Goal: Task Accomplishment & Management: Manage account settings

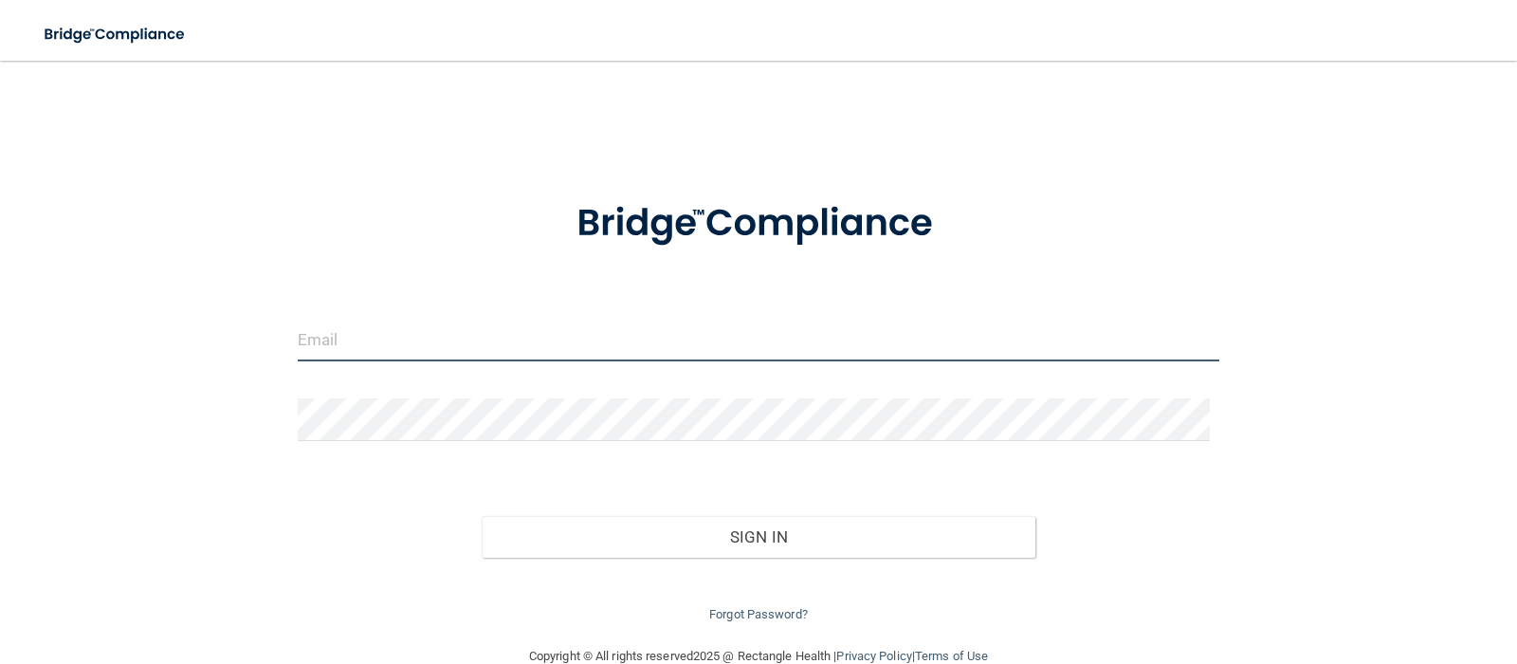
click at [504, 327] on input "email" at bounding box center [759, 340] width 923 height 43
type input "[EMAIL_ADDRESS][DOMAIN_NAME]"
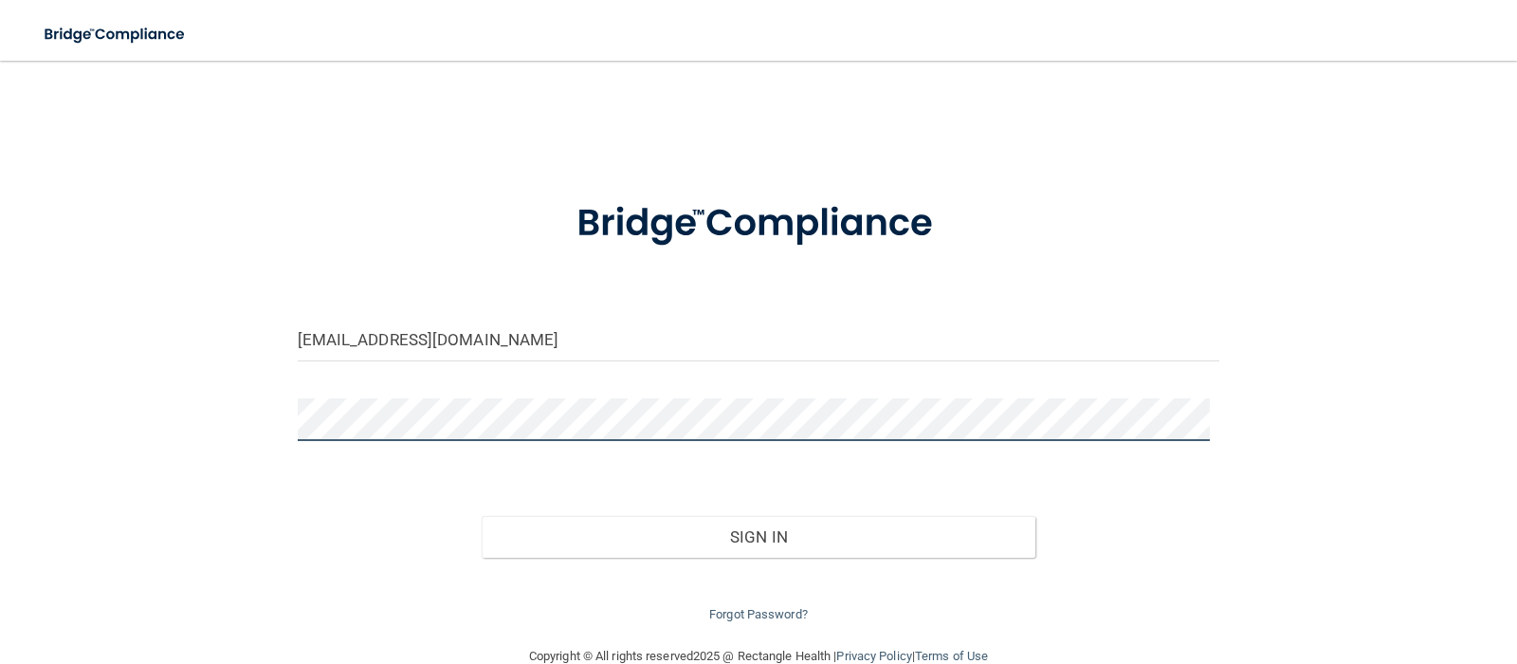
click at [482, 516] on button "Sign In" at bounding box center [759, 537] width 554 height 42
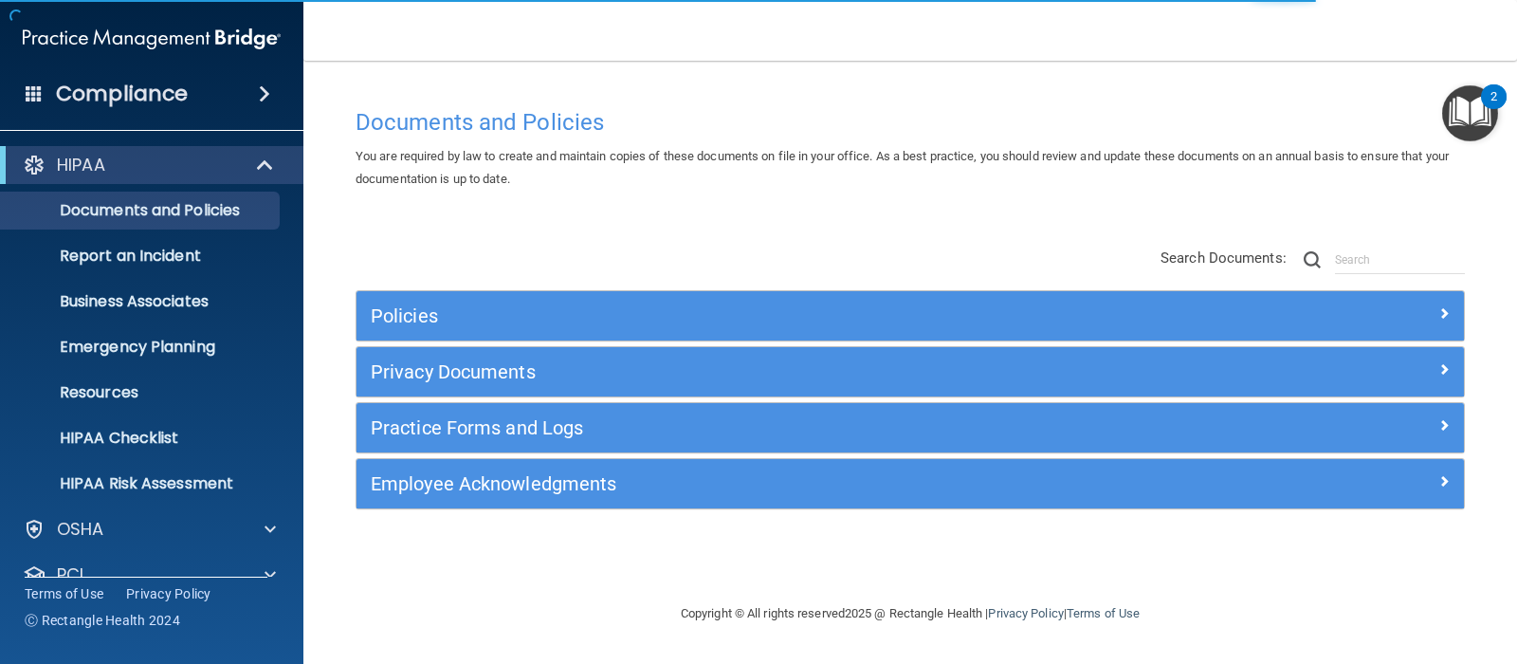
scroll to position [95, 0]
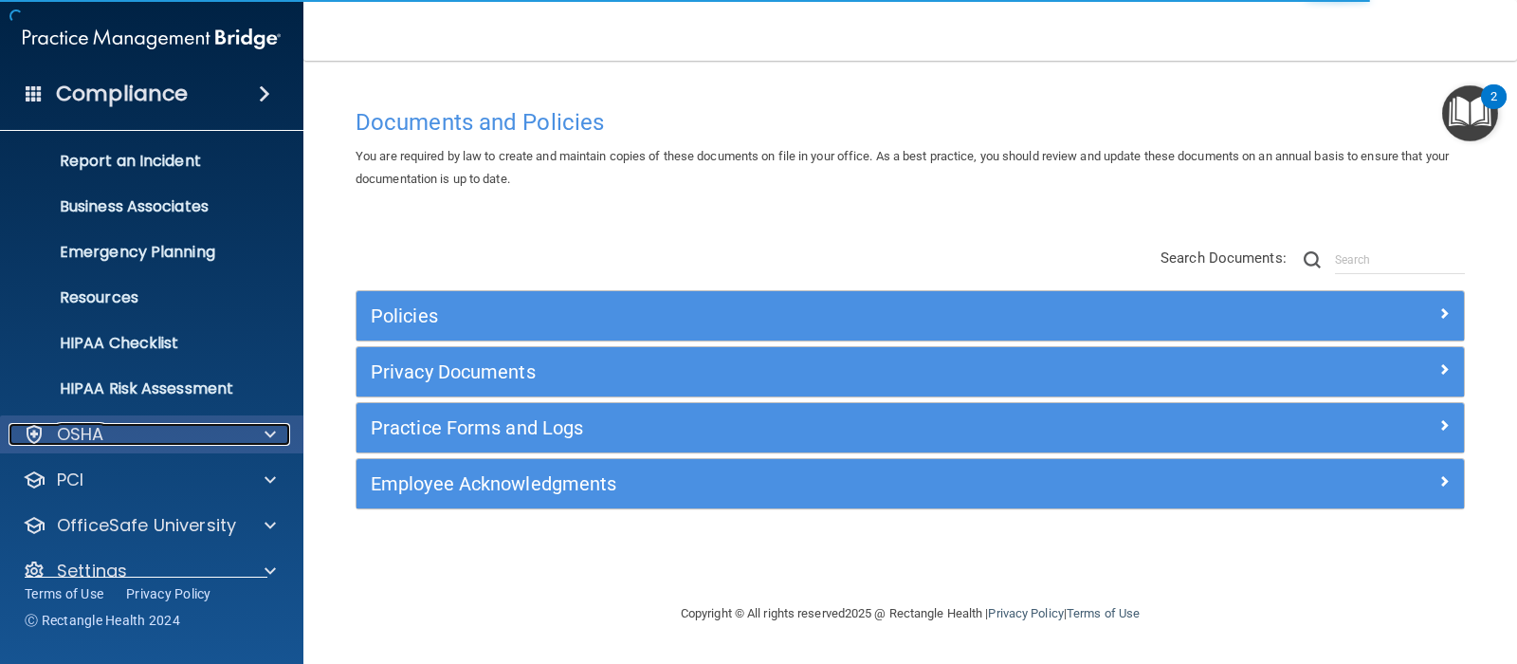
click at [100, 444] on p "OSHA" at bounding box center [80, 434] width 47 height 23
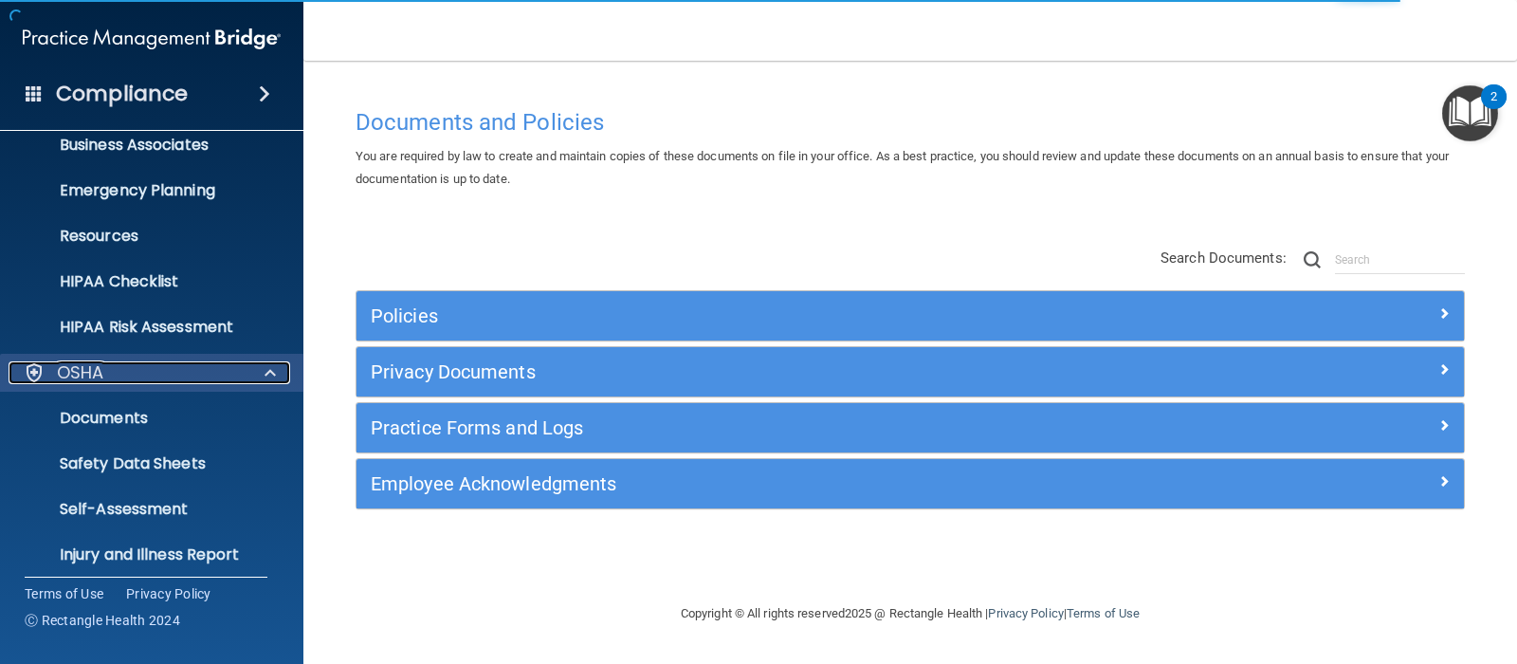
scroll to position [190, 0]
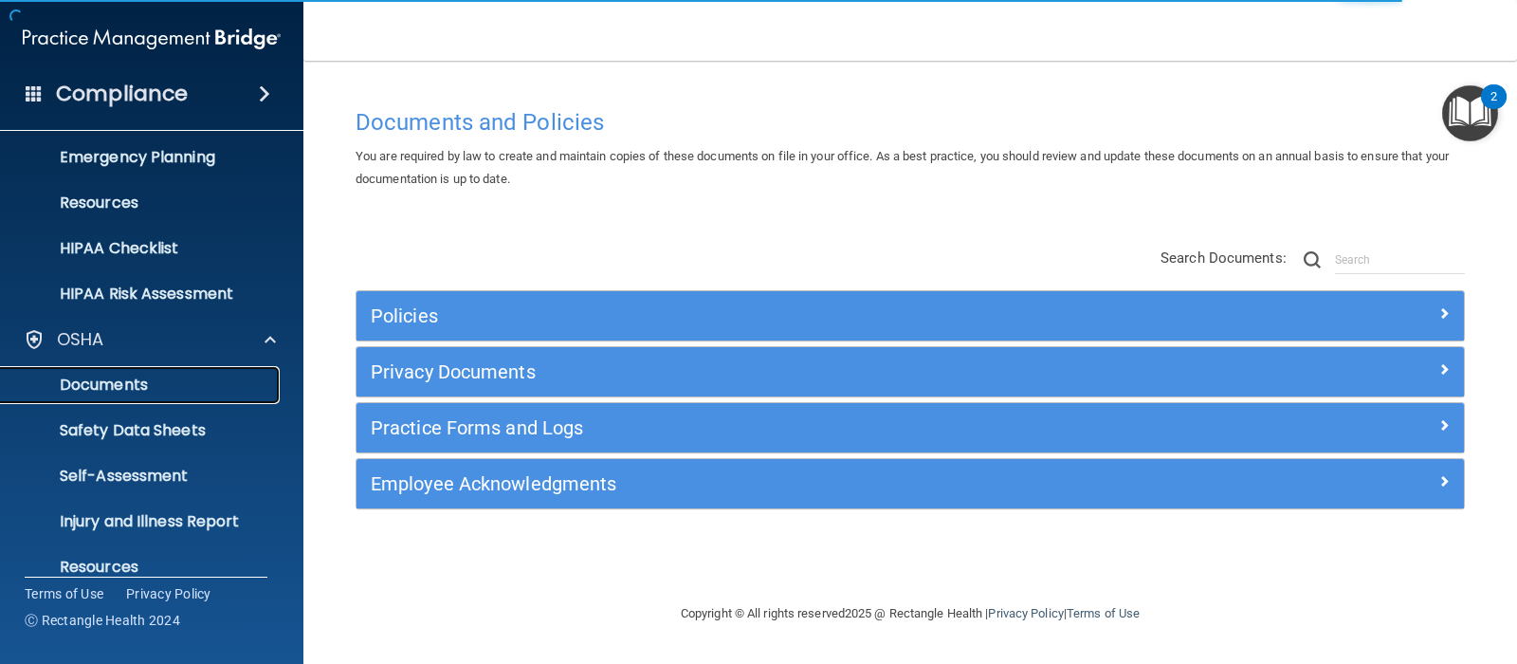
click at [111, 399] on link "Documents" at bounding box center [130, 385] width 299 height 38
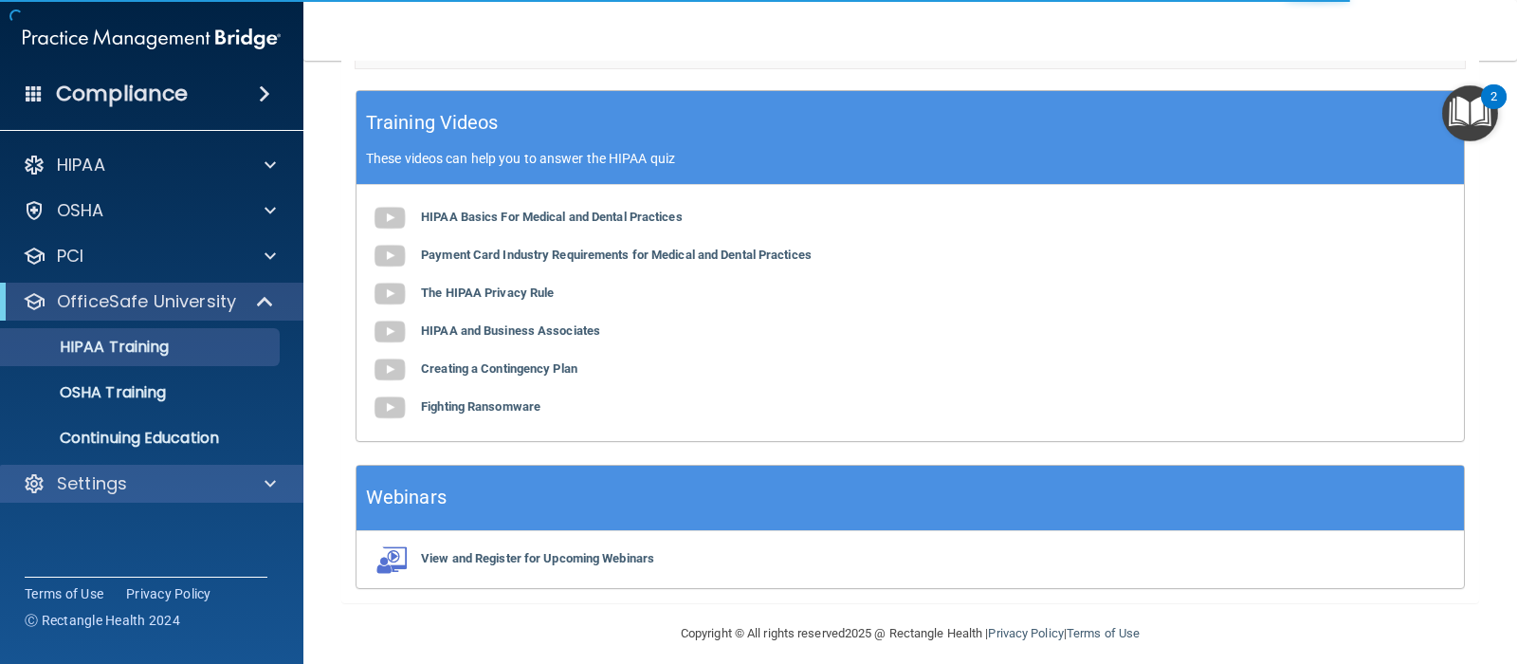
scroll to position [612, 0]
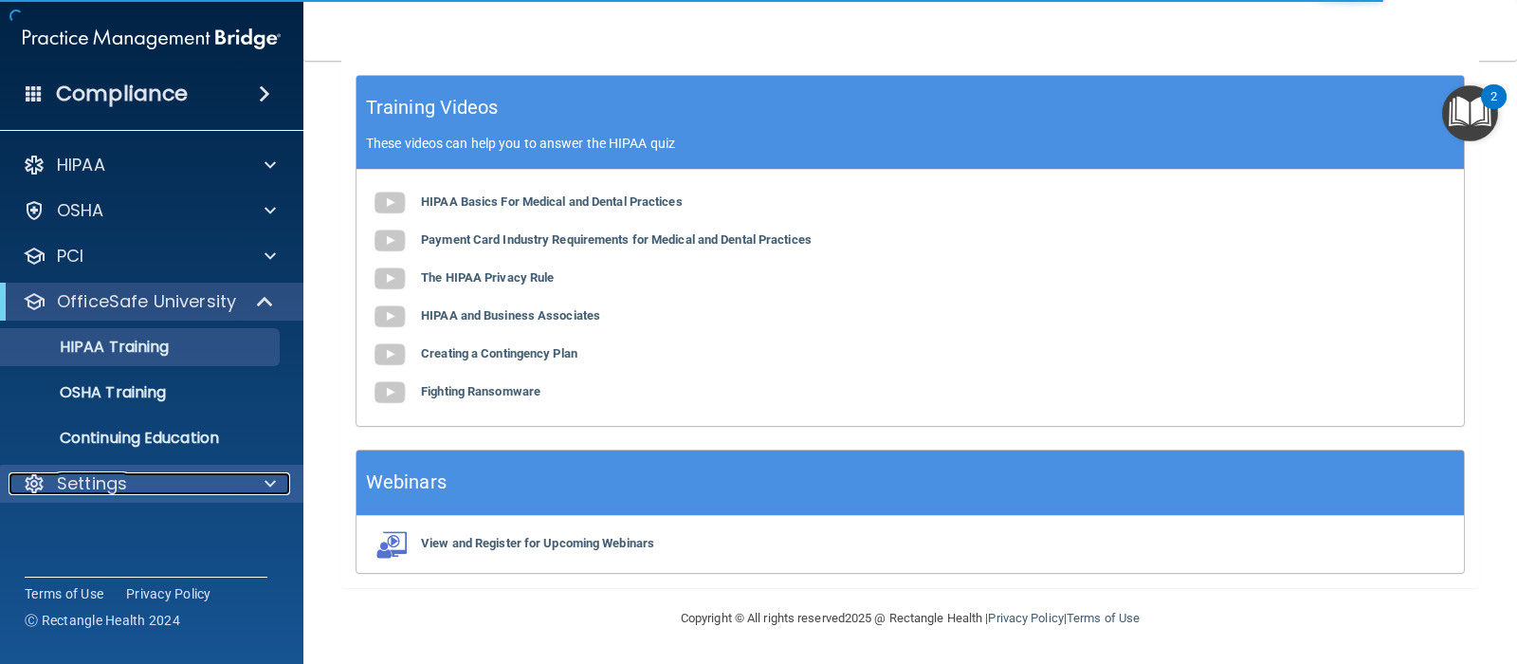
click at [148, 486] on div "Settings" at bounding box center [126, 483] width 235 height 23
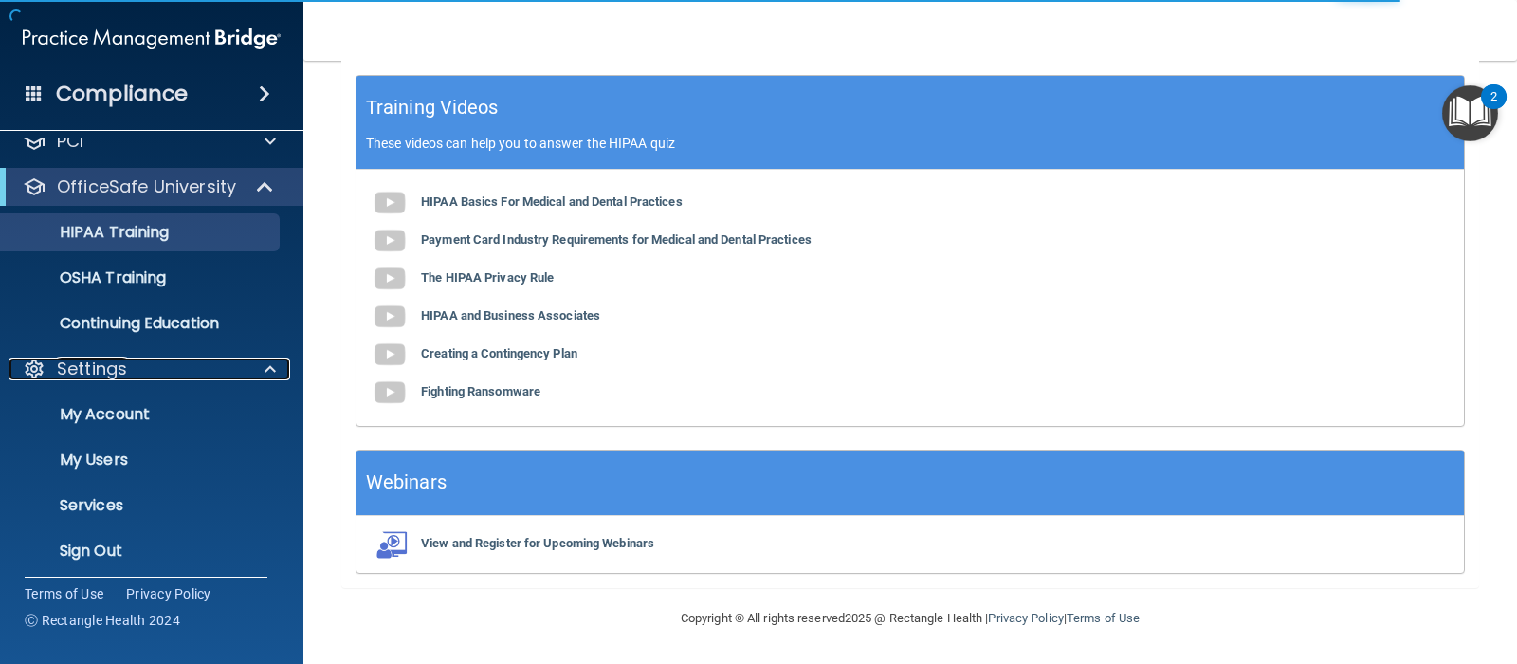
scroll to position [123, 0]
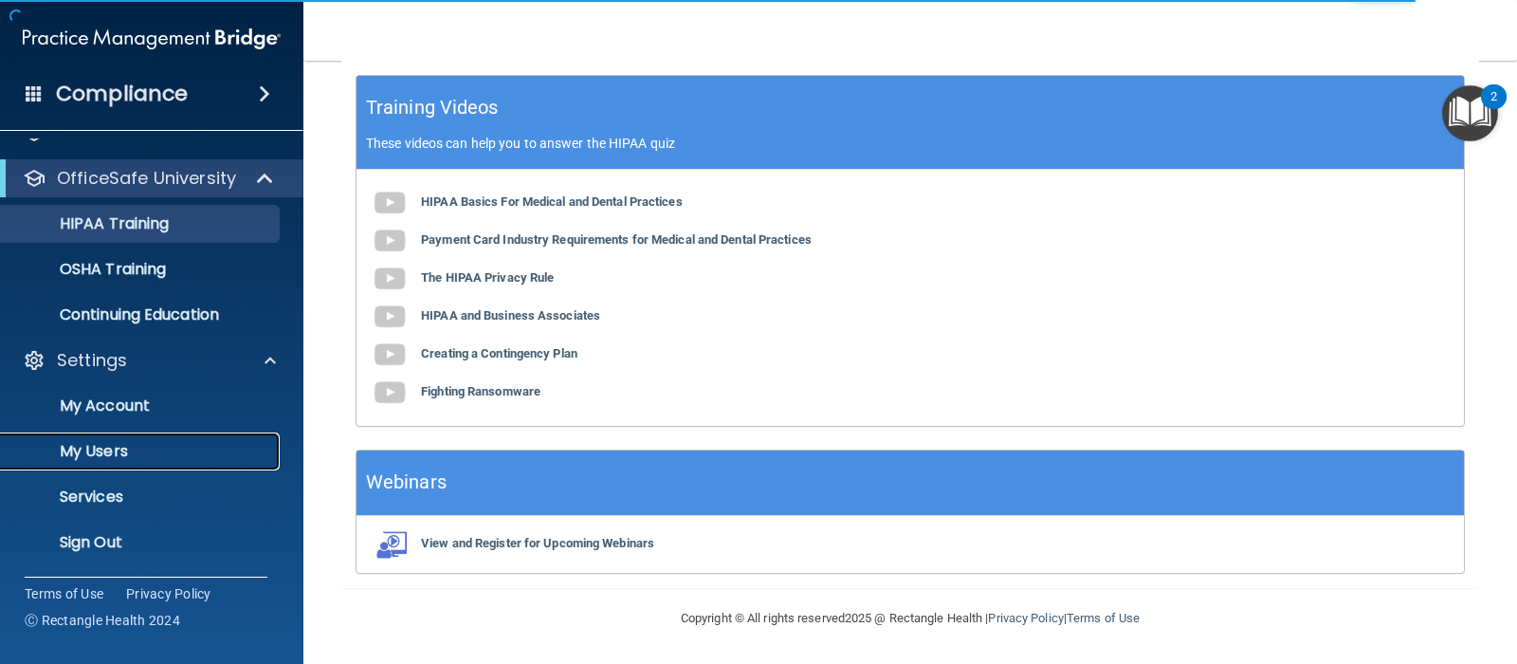
click at [128, 454] on p "My Users" at bounding box center [141, 451] width 259 height 19
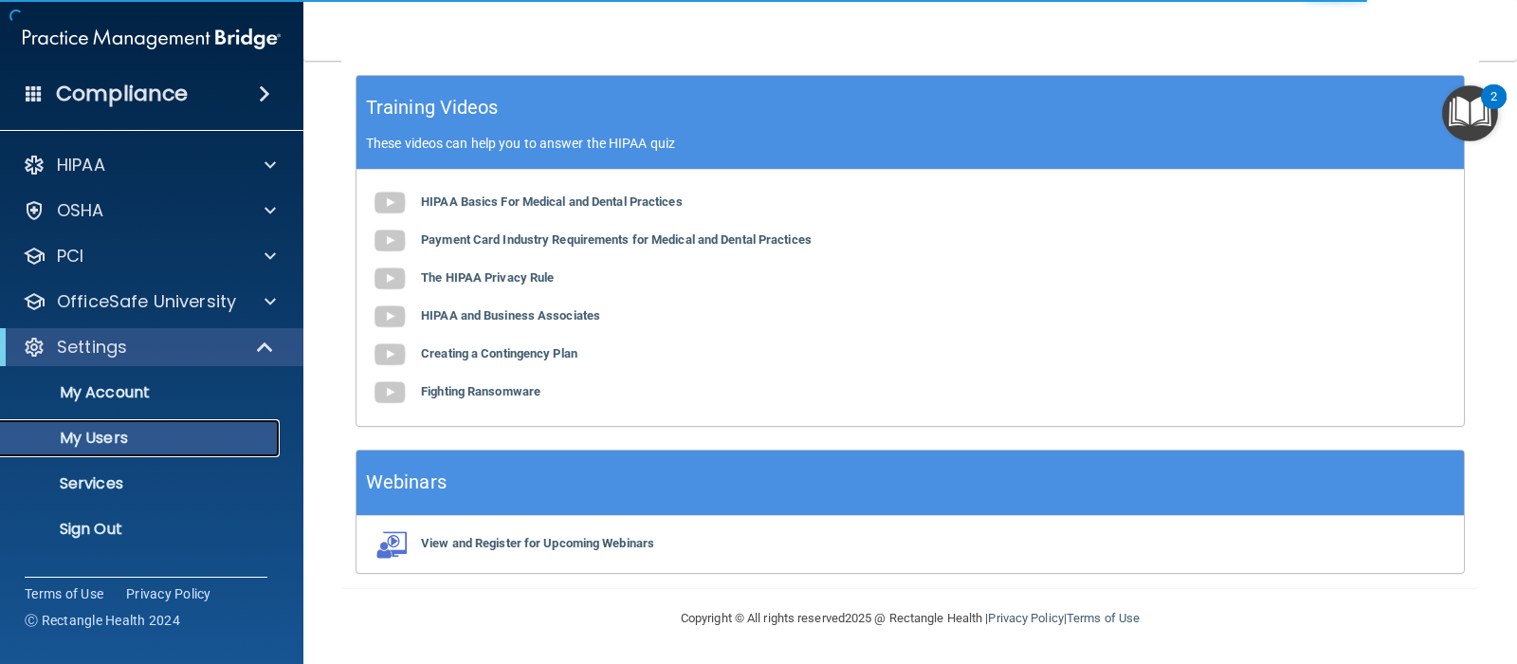
select select "20"
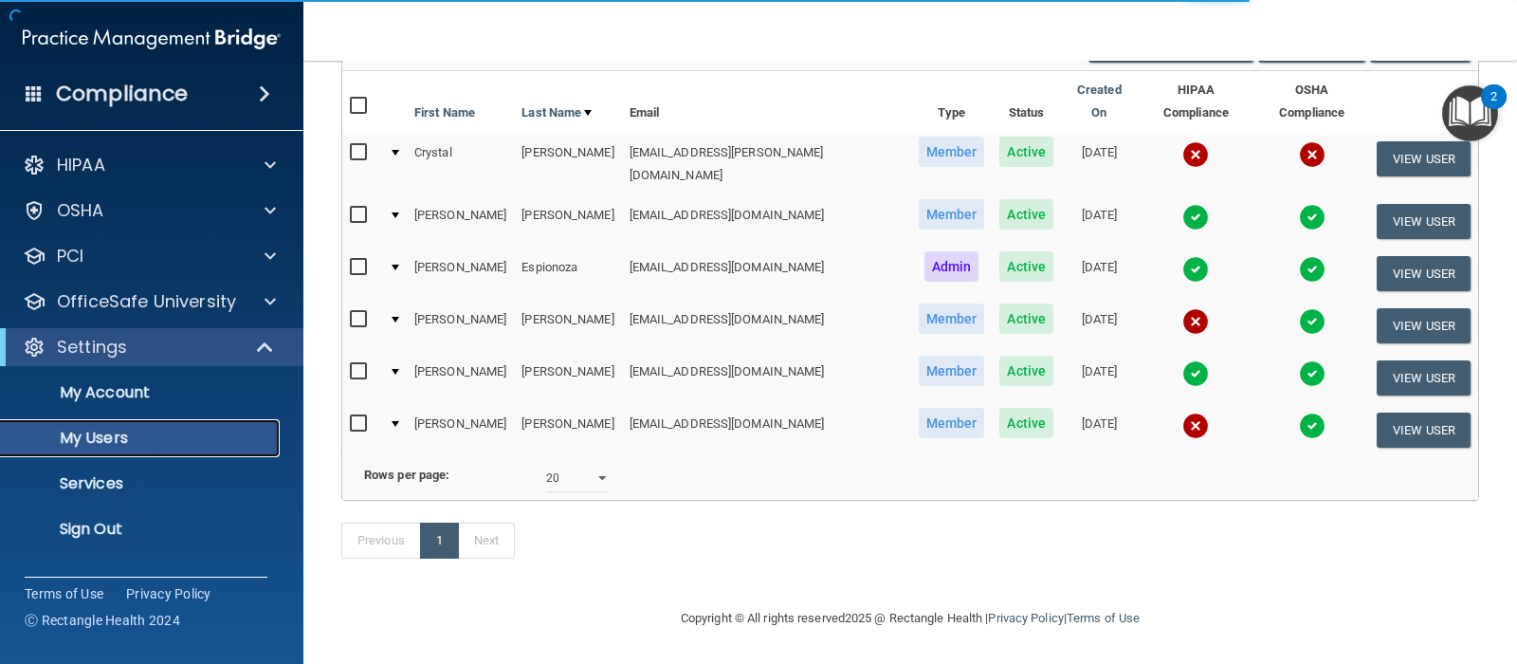
scroll to position [179, 0]
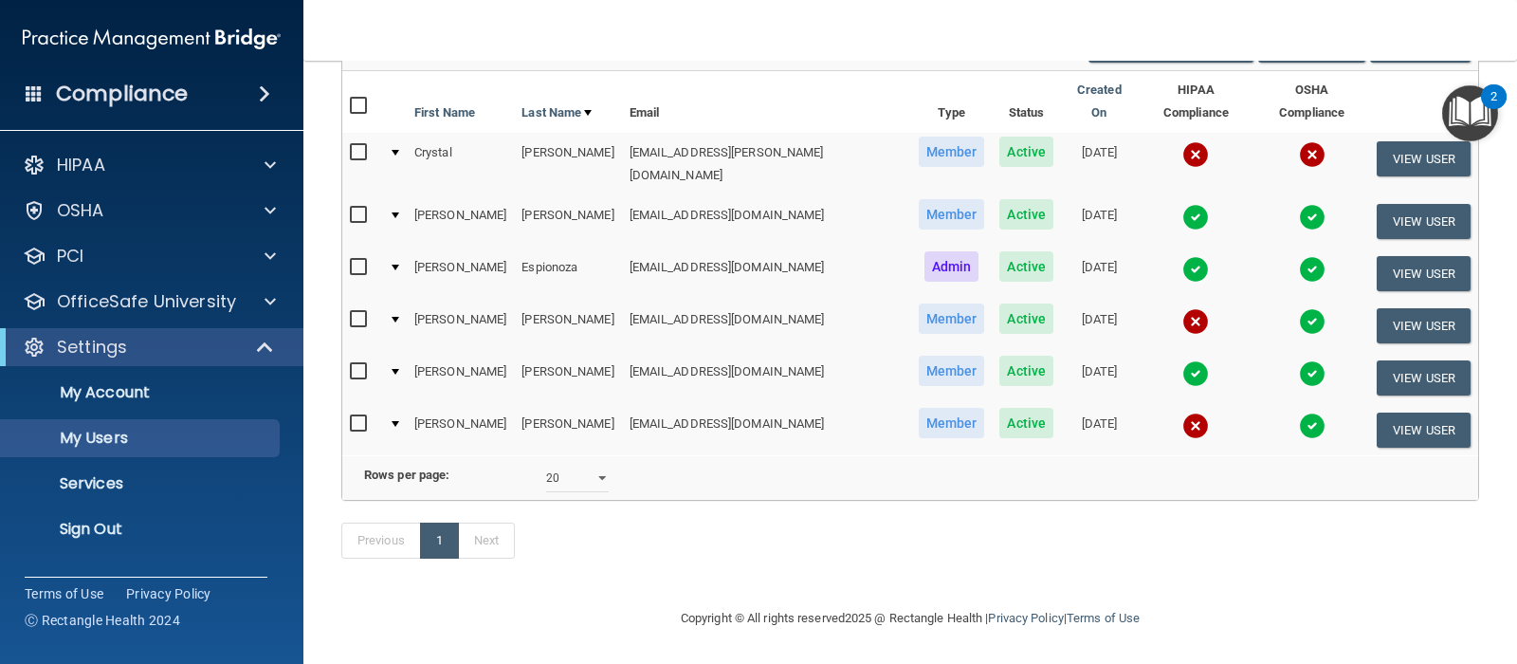
click at [1183, 413] on img at bounding box center [1196, 426] width 27 height 27
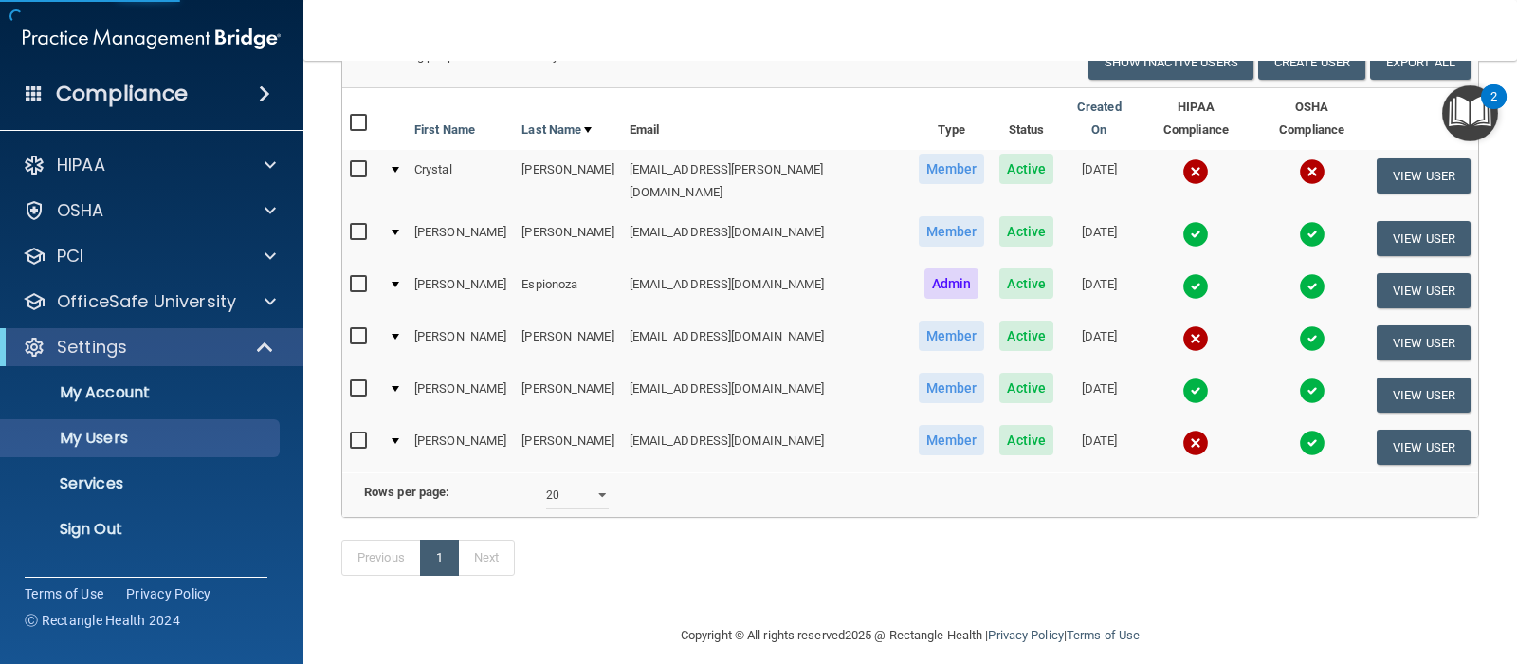
click at [1183, 430] on img at bounding box center [1196, 443] width 27 height 27
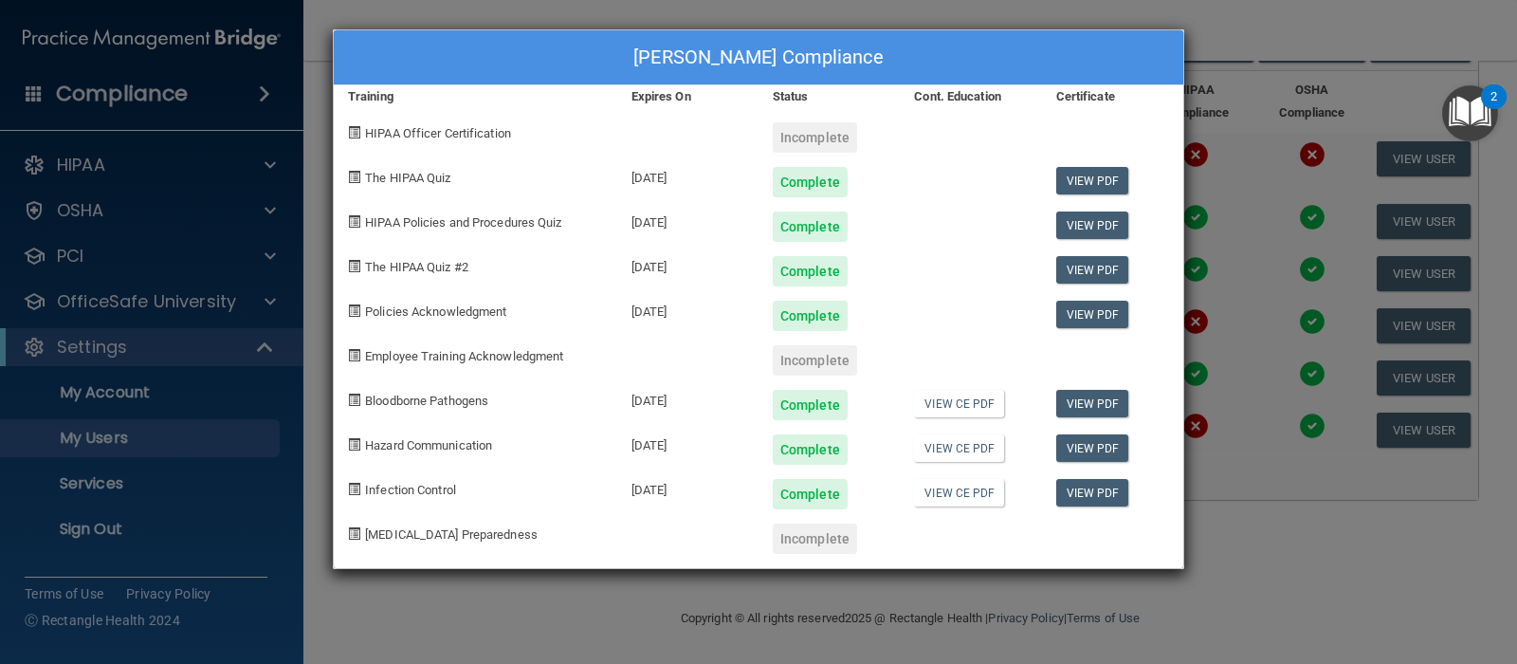
click at [1257, 138] on div "[PERSON_NAME] Compliance Training Expires On Status Cont. Education Certificate…" at bounding box center [758, 332] width 1517 height 664
click at [1237, 88] on div "[PERSON_NAME] Compliance Training Expires On Status Cont. Education Certificate…" at bounding box center [758, 332] width 1517 height 664
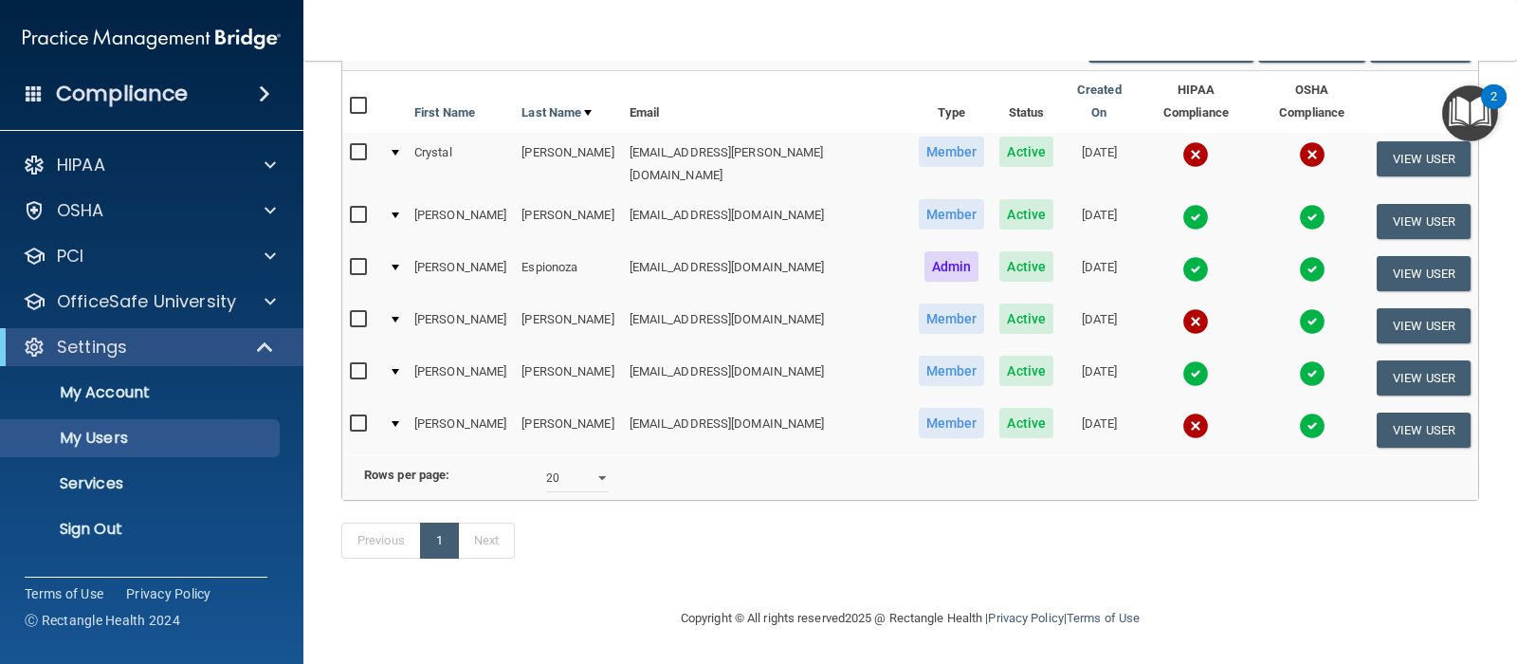
click at [1299, 141] on img at bounding box center [1312, 154] width 27 height 27
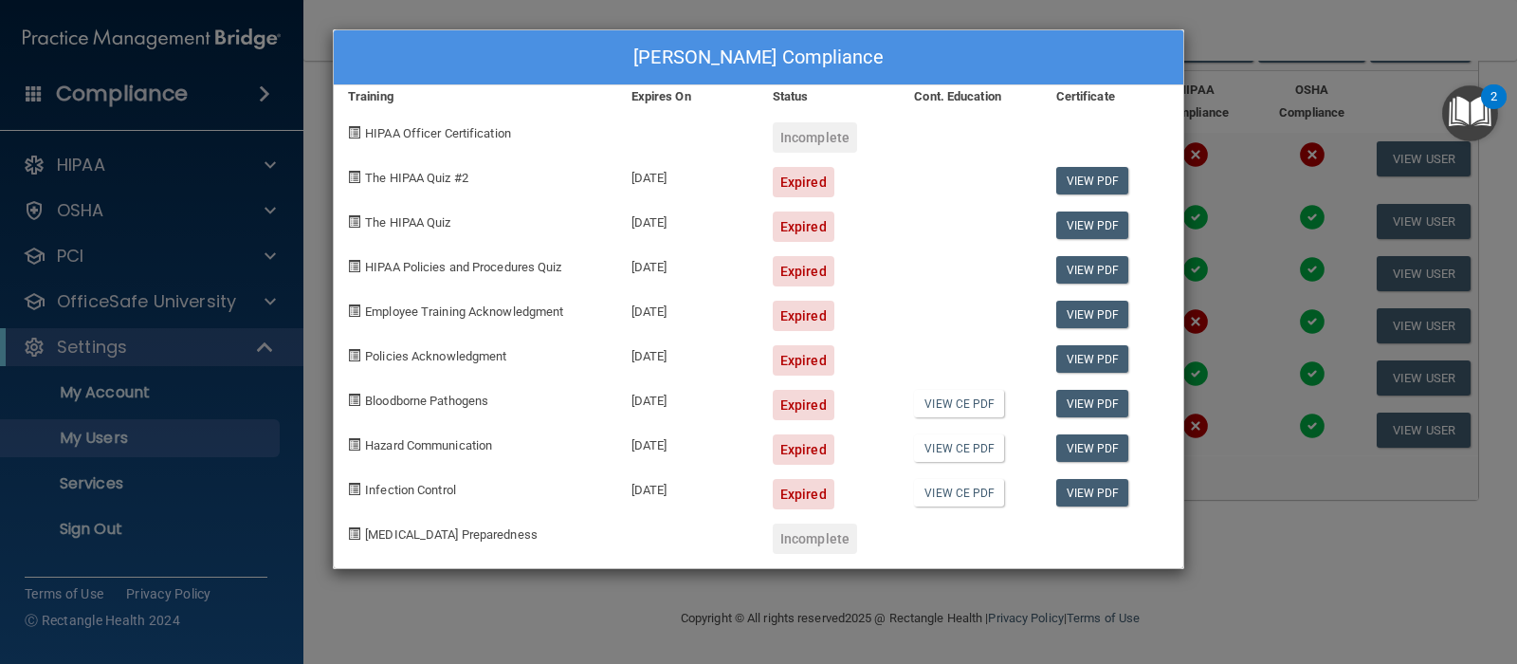
click at [1189, 7] on div "[PERSON_NAME] Compliance Training Expires On Status Cont. Education Certificate…" at bounding box center [758, 332] width 1517 height 664
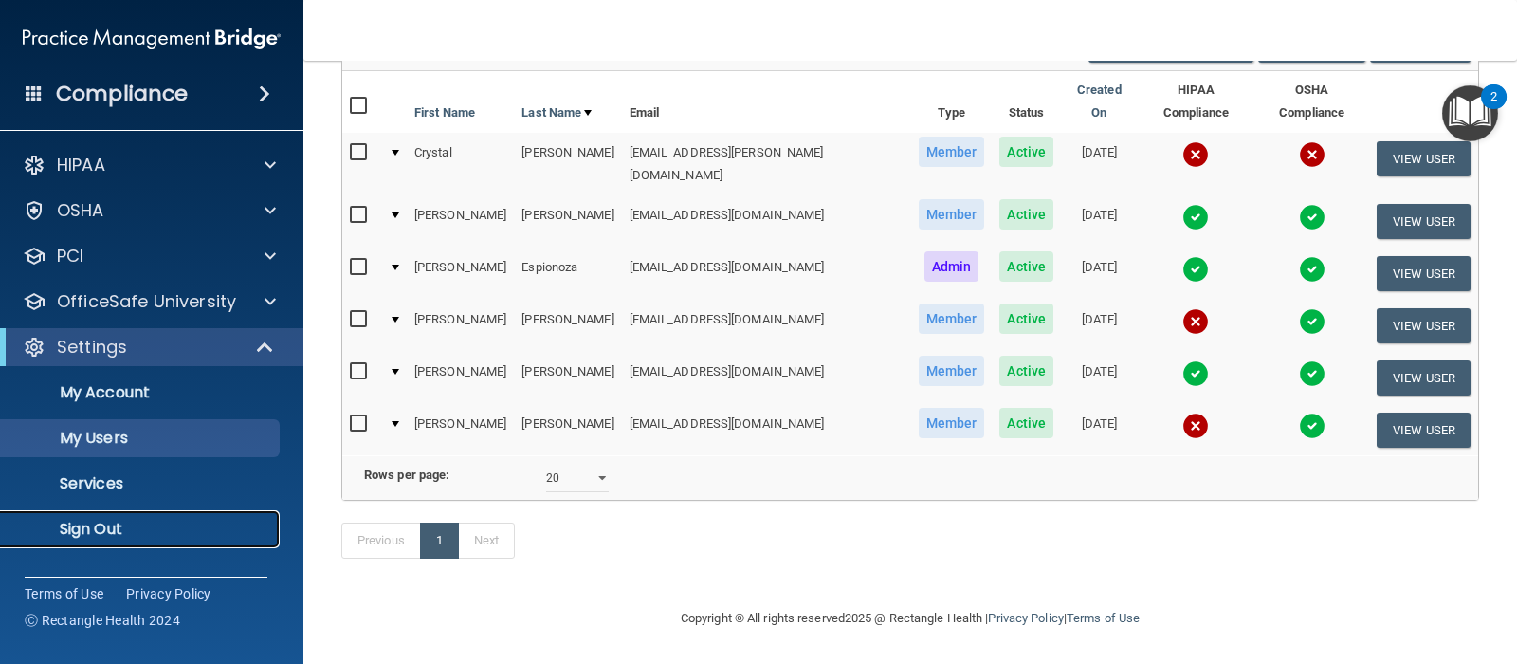
click at [128, 528] on p "Sign Out" at bounding box center [141, 529] width 259 height 19
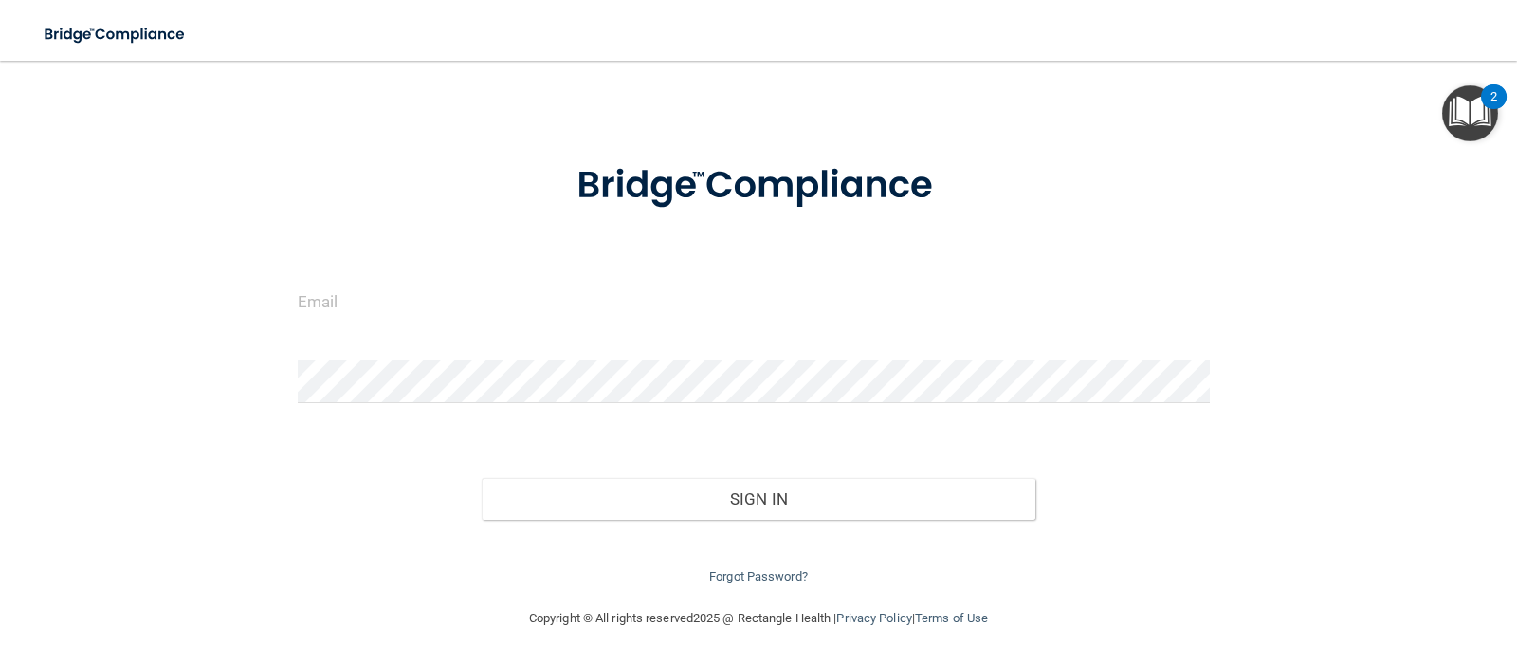
scroll to position [38, 0]
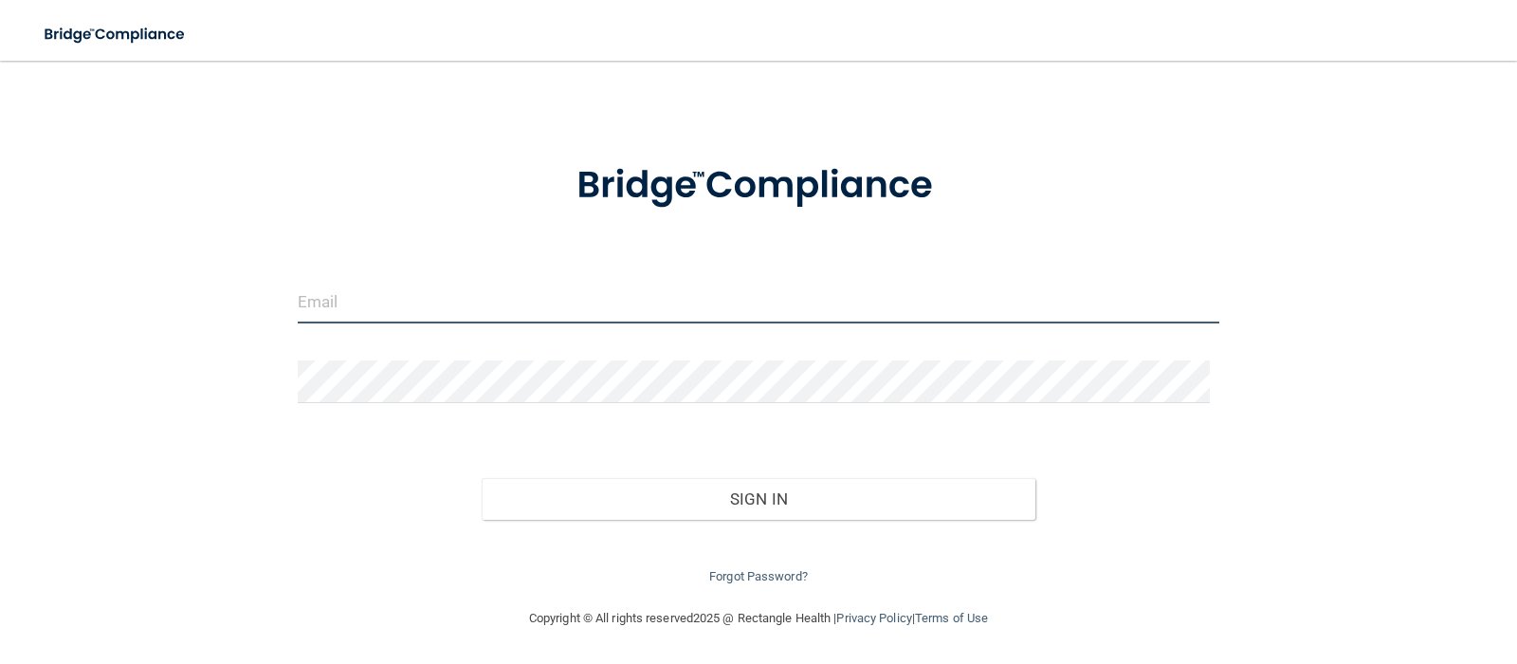
click at [358, 294] on input "email" at bounding box center [759, 302] width 923 height 43
type input "[EMAIL_ADDRESS][DOMAIN_NAME]"
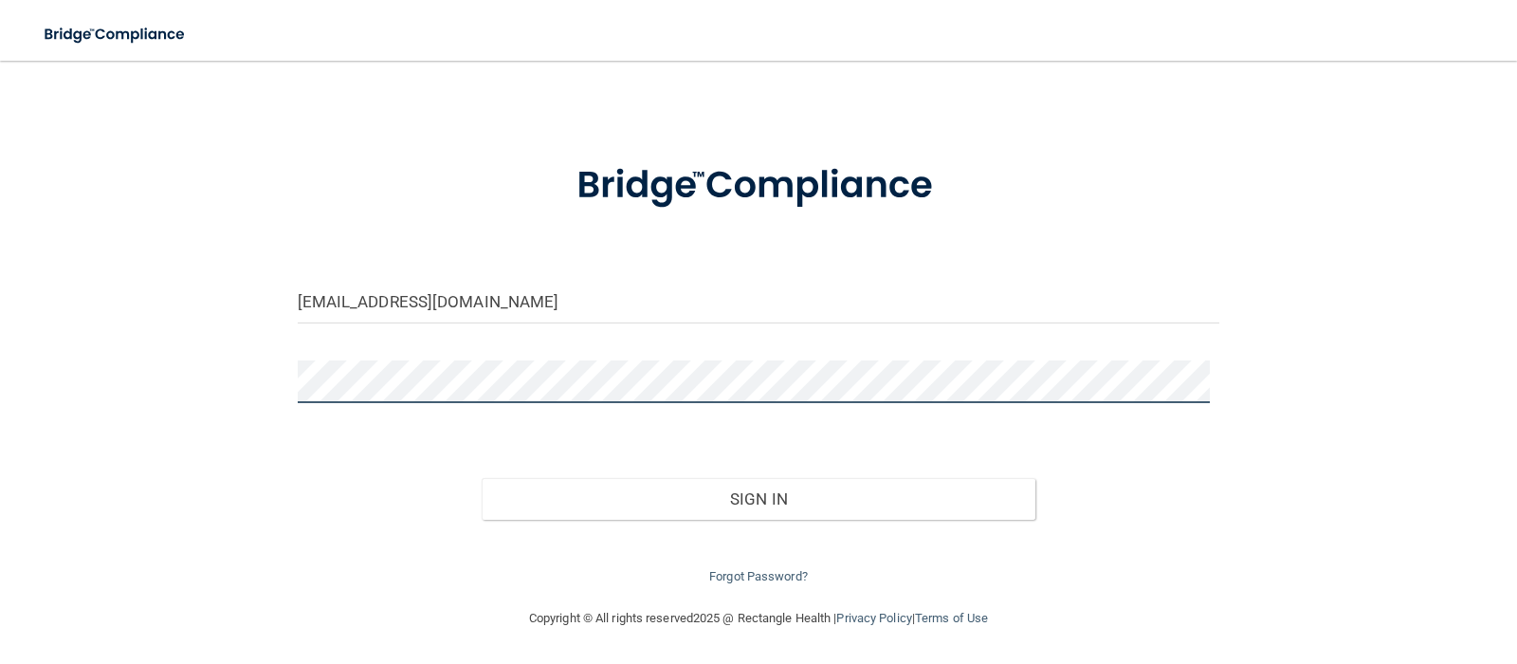
click at [482, 478] on button "Sign In" at bounding box center [759, 499] width 554 height 42
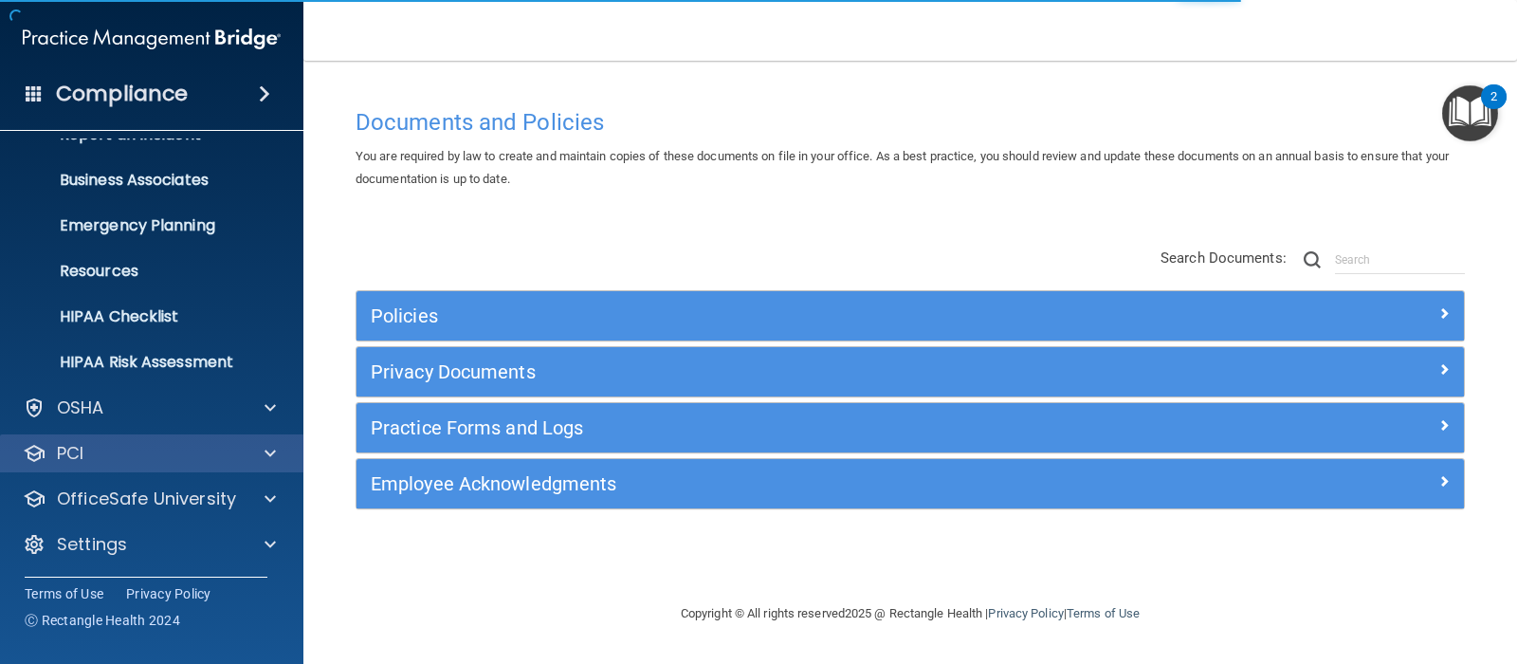
scroll to position [123, 0]
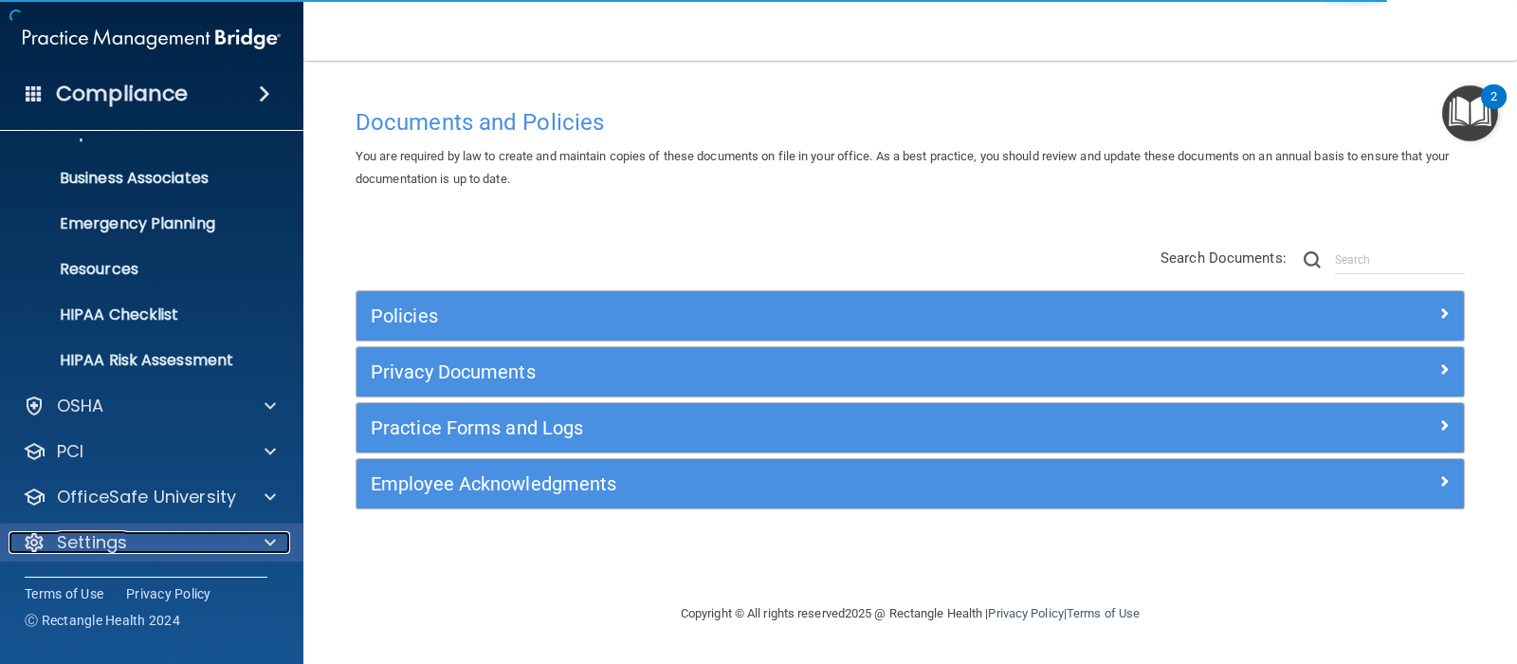
click at [150, 534] on div "Settings" at bounding box center [126, 542] width 235 height 23
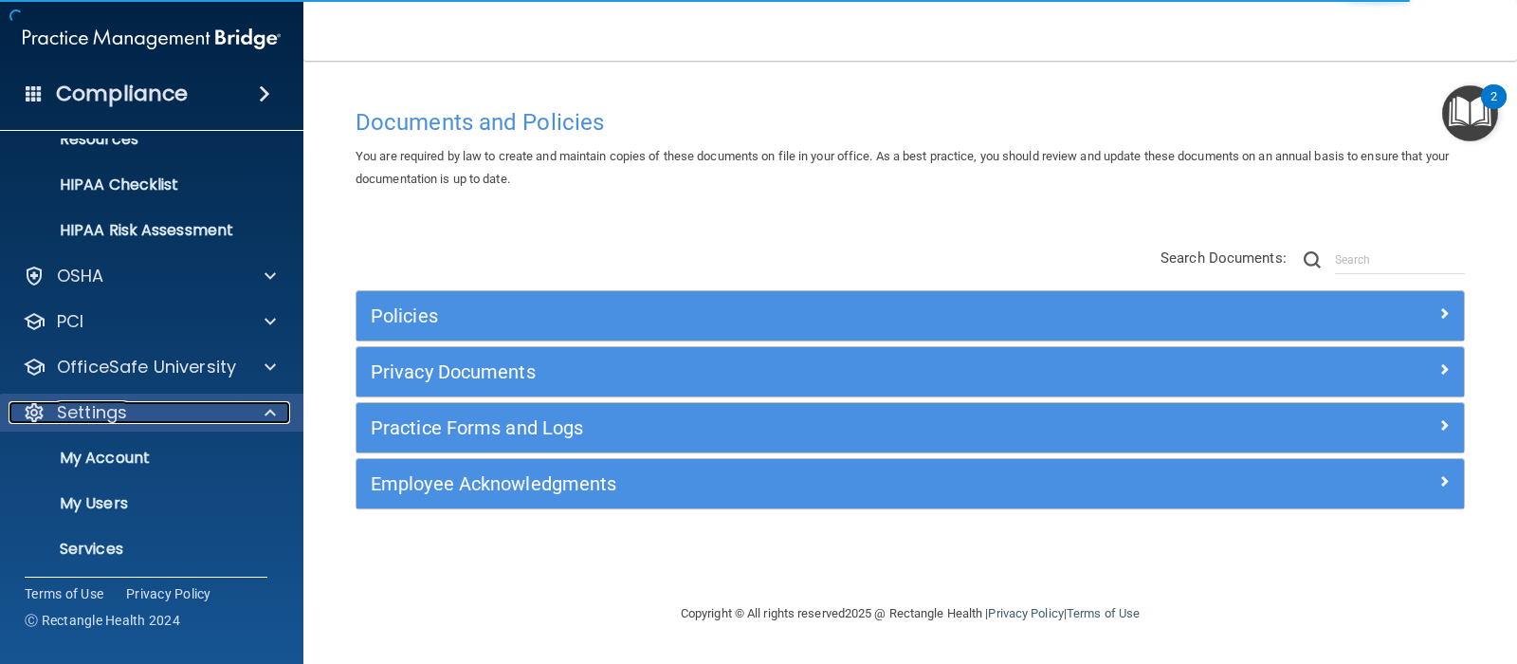
scroll to position [305, 0]
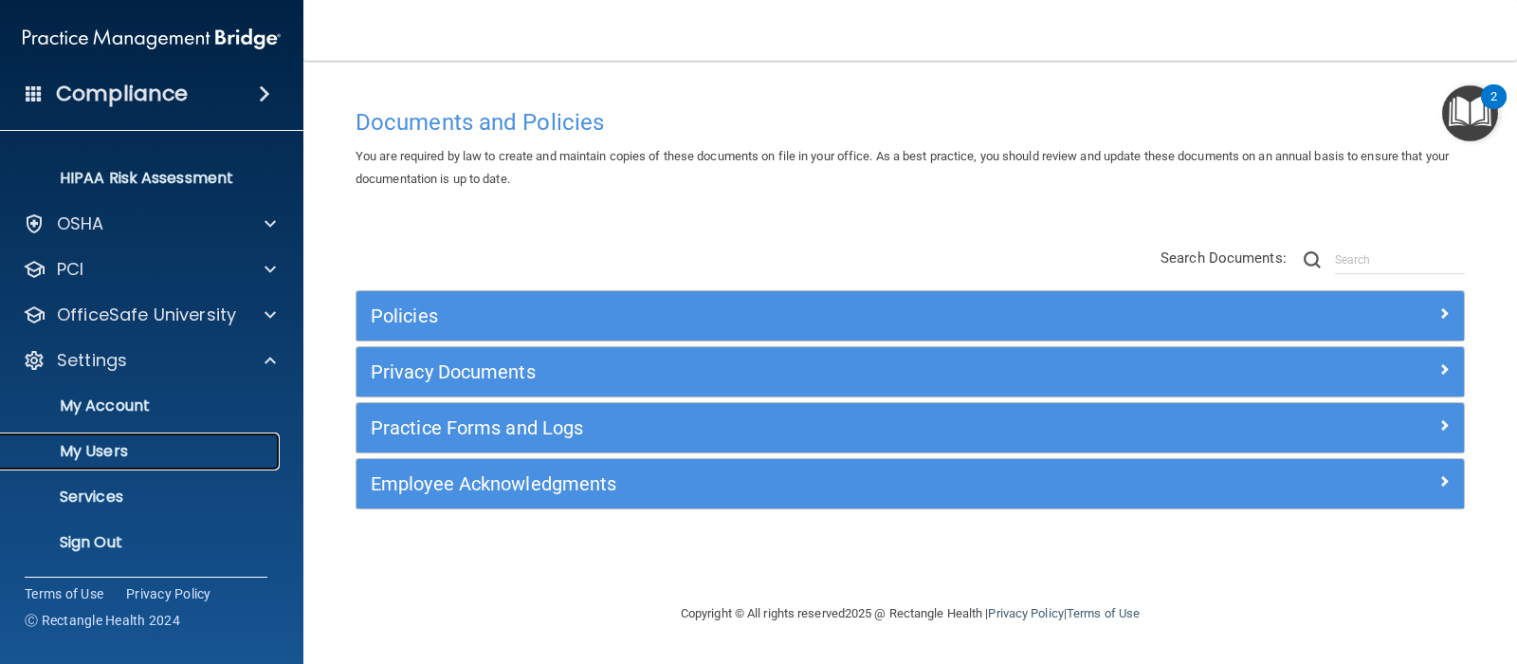
click at [130, 458] on p "My Users" at bounding box center [141, 451] width 259 height 19
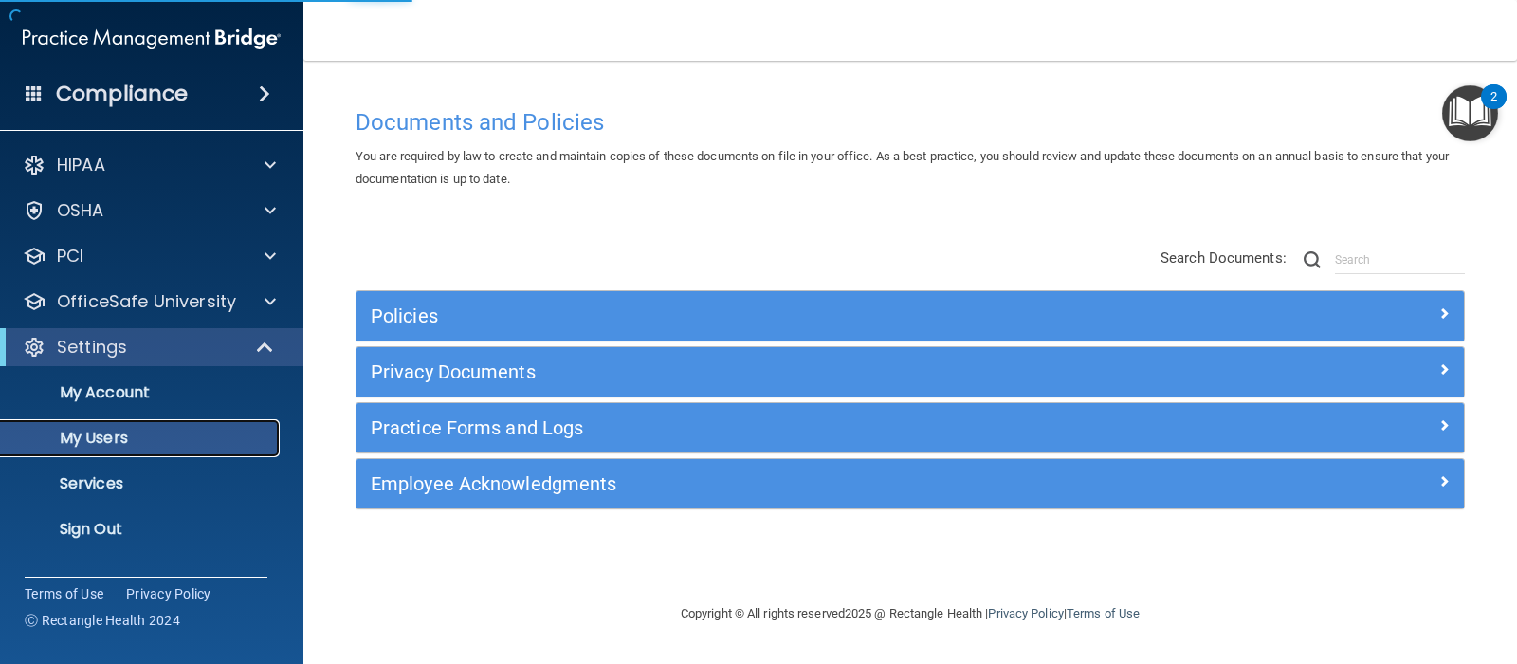
select select "20"
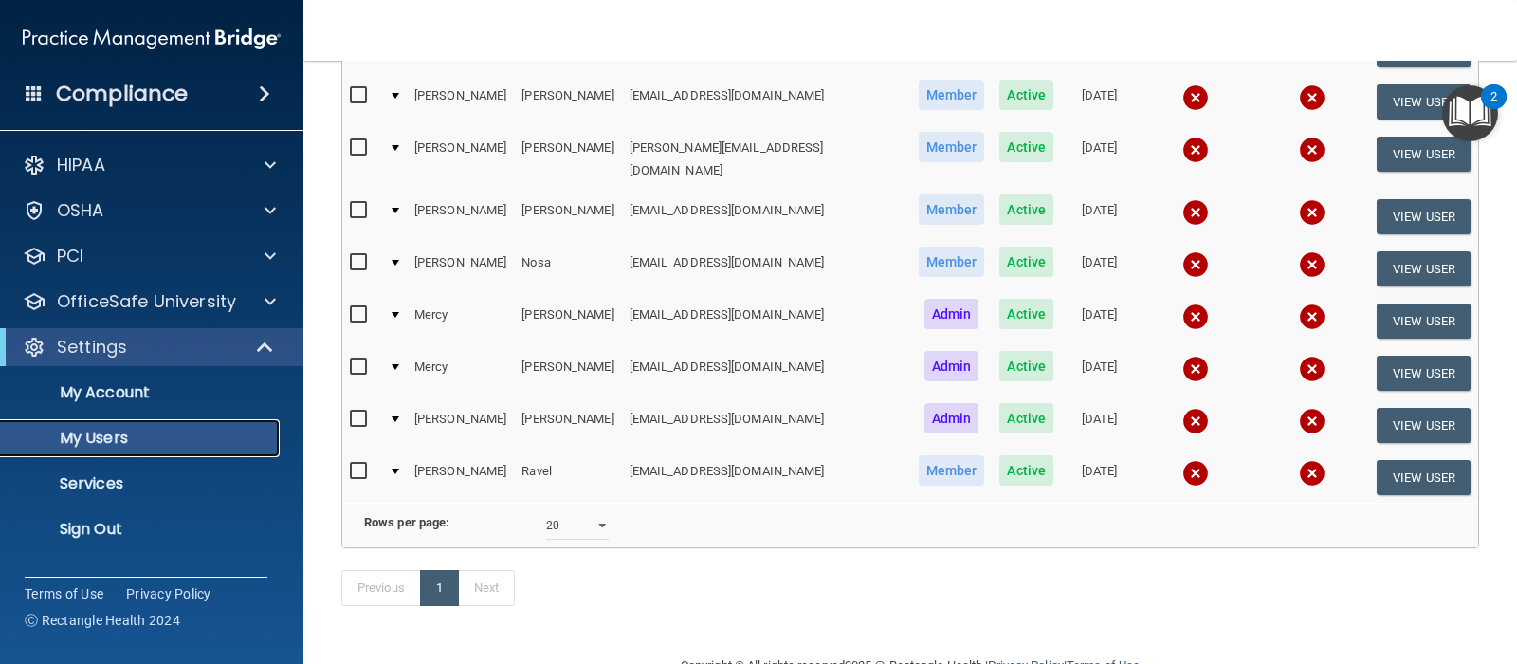
scroll to position [379, 0]
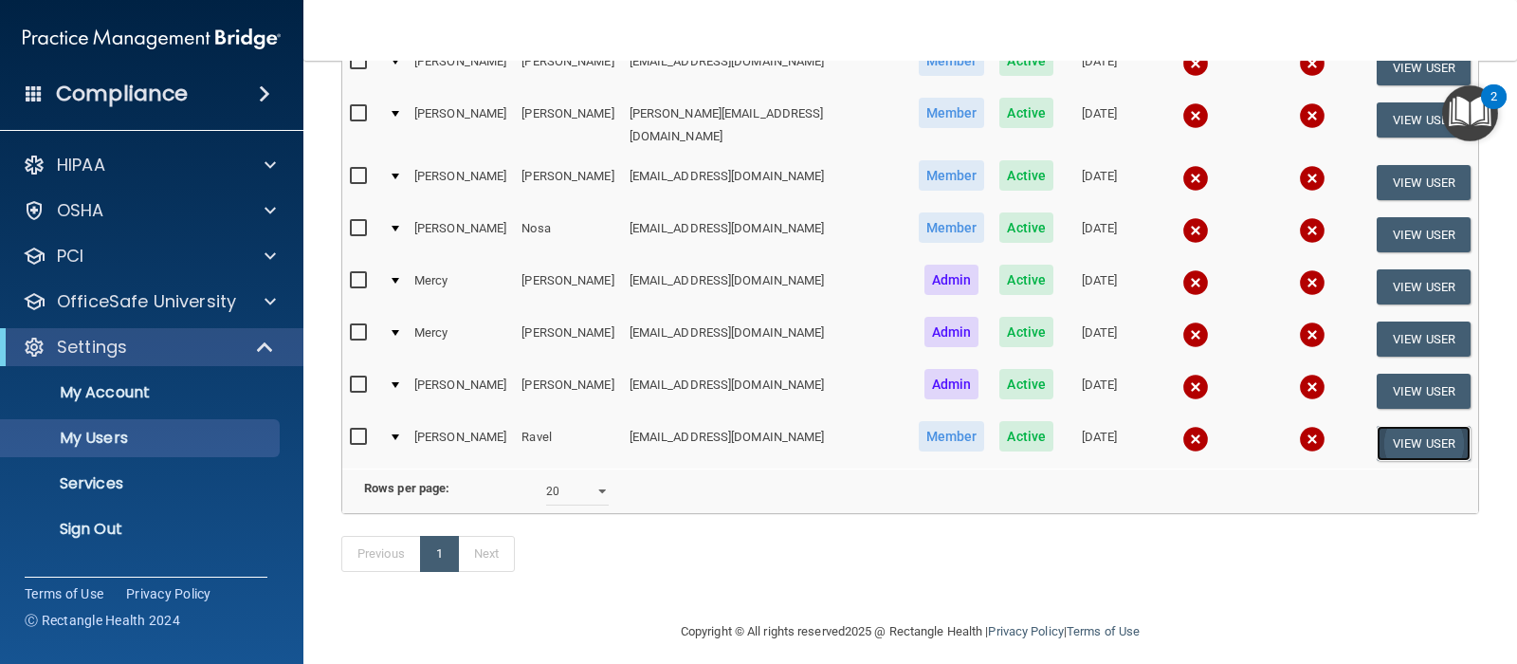
click at [1402, 426] on button "View User" at bounding box center [1424, 443] width 94 height 35
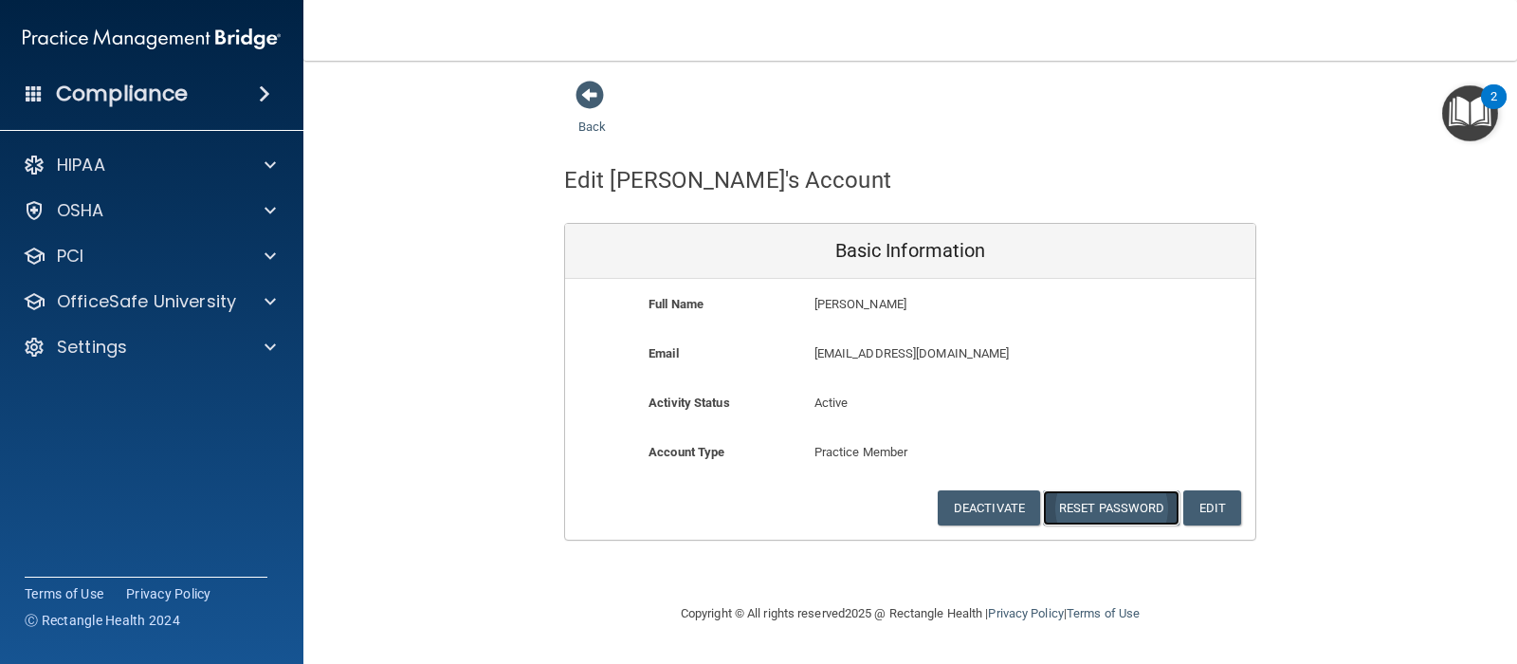
click at [1153, 509] on button "Reset Password" at bounding box center [1111, 507] width 137 height 35
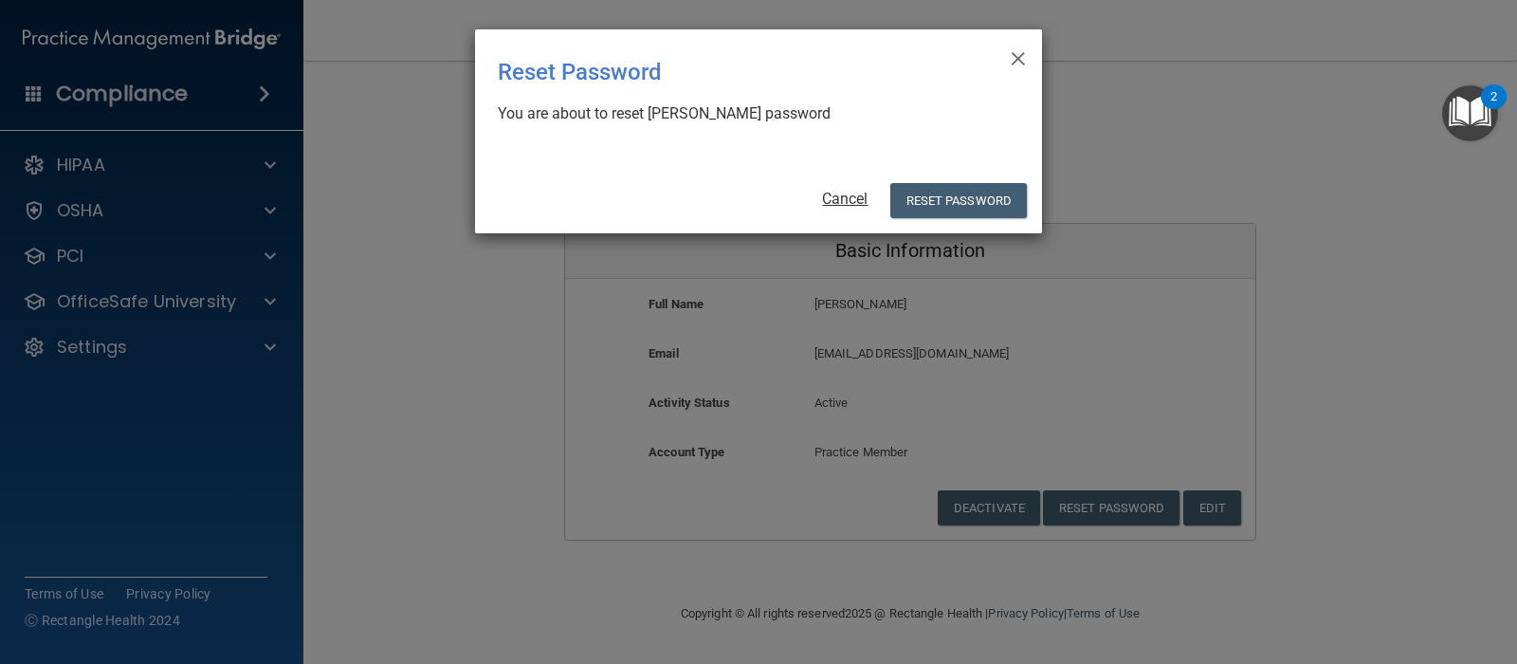
click at [835, 200] on link "Cancel" at bounding box center [845, 199] width 46 height 18
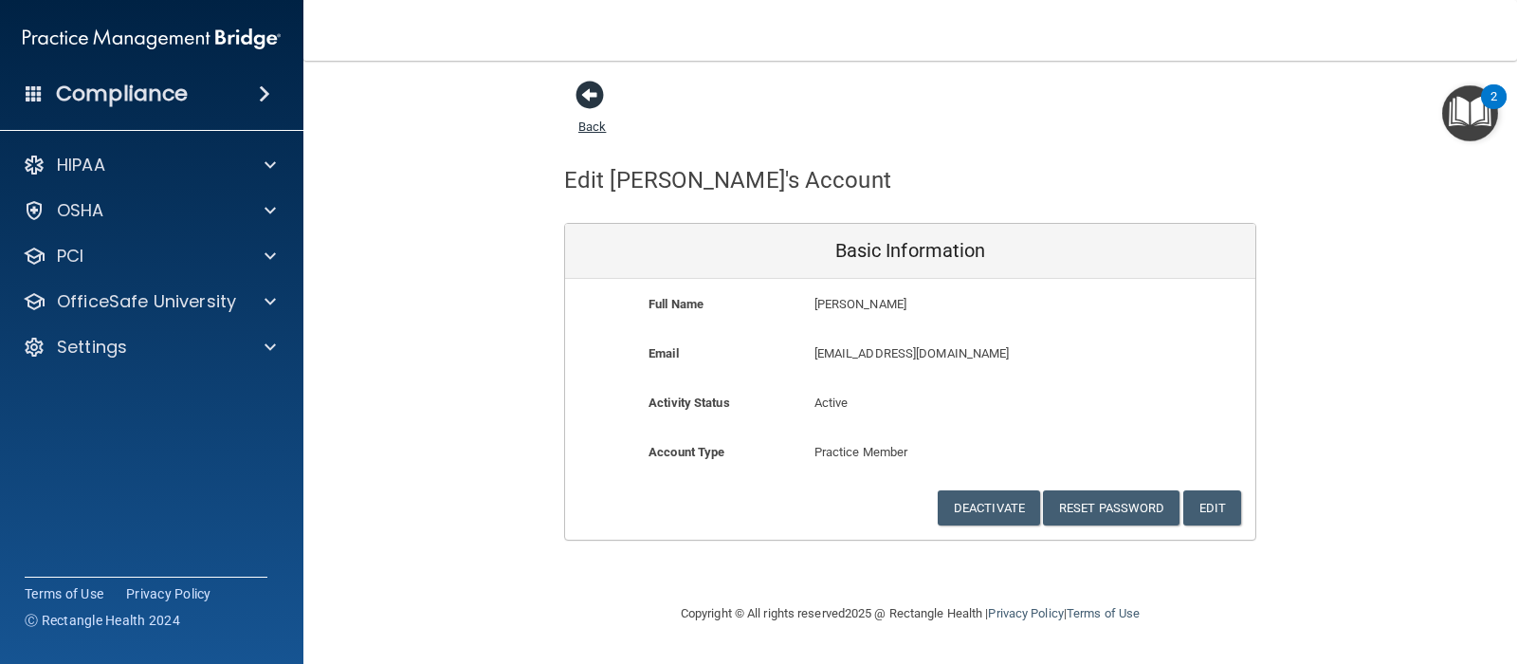
click at [593, 94] on span at bounding box center [590, 95] width 28 height 28
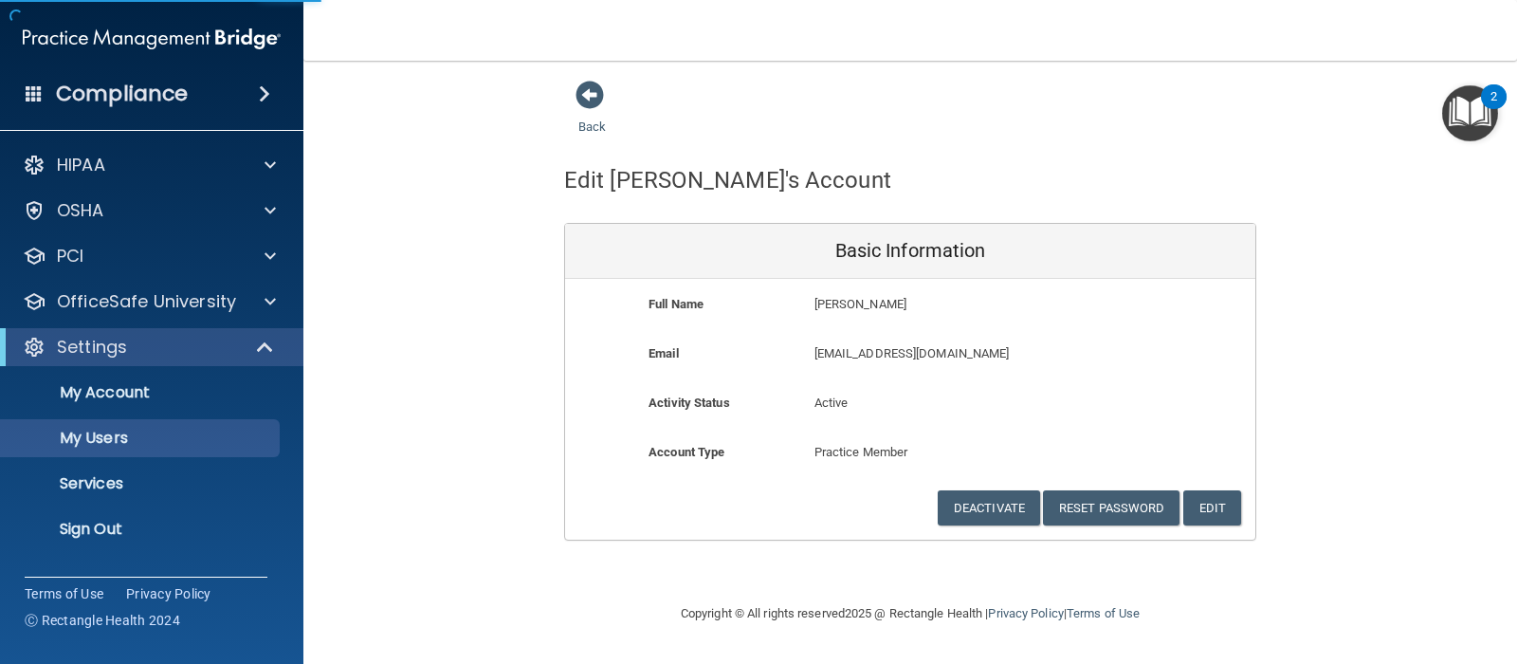
select select "20"
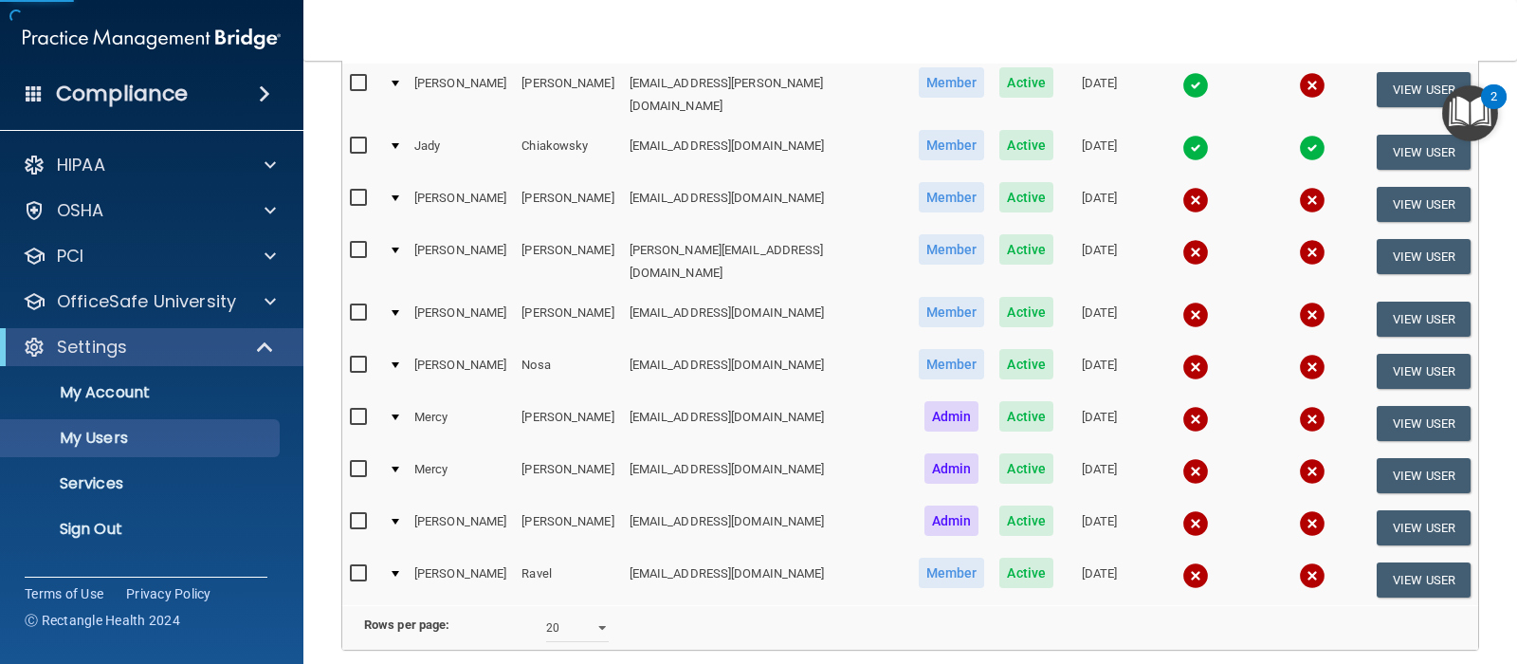
scroll to position [388, 0]
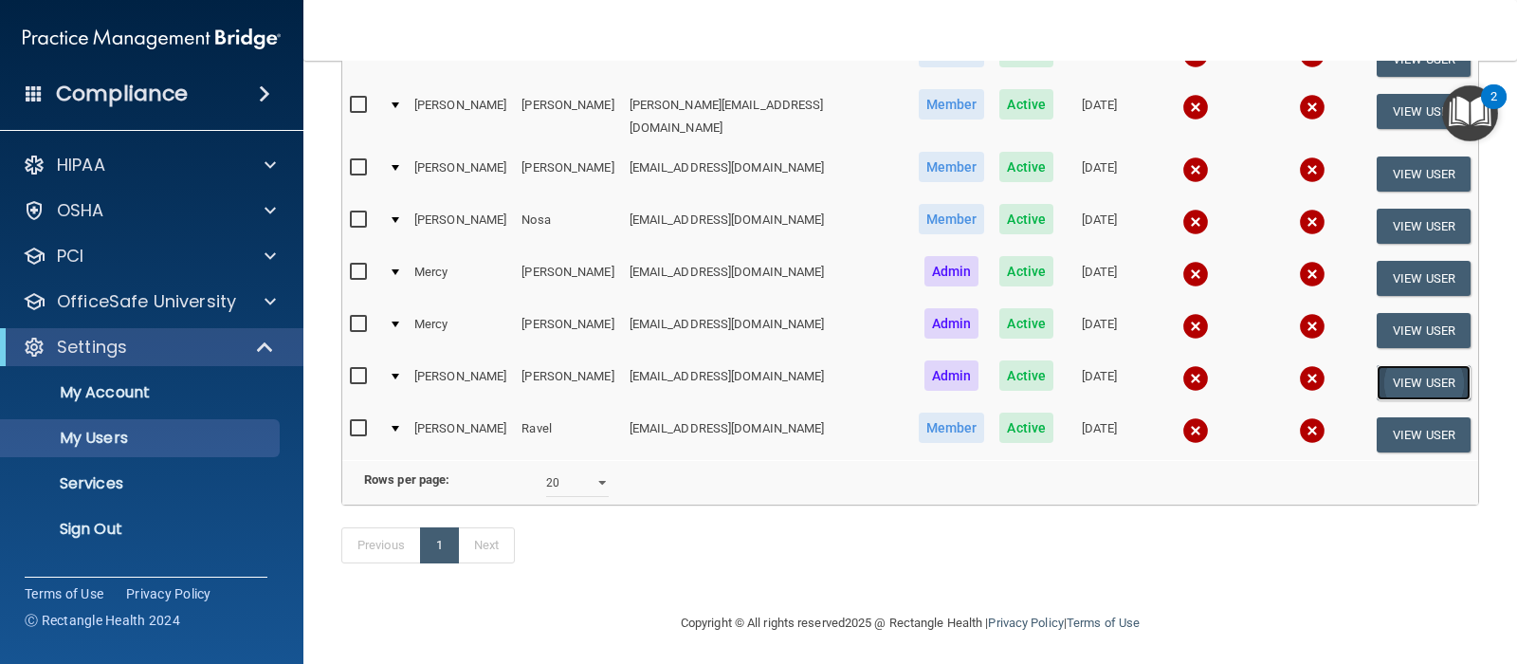
click at [1417, 365] on button "View User" at bounding box center [1424, 382] width 94 height 35
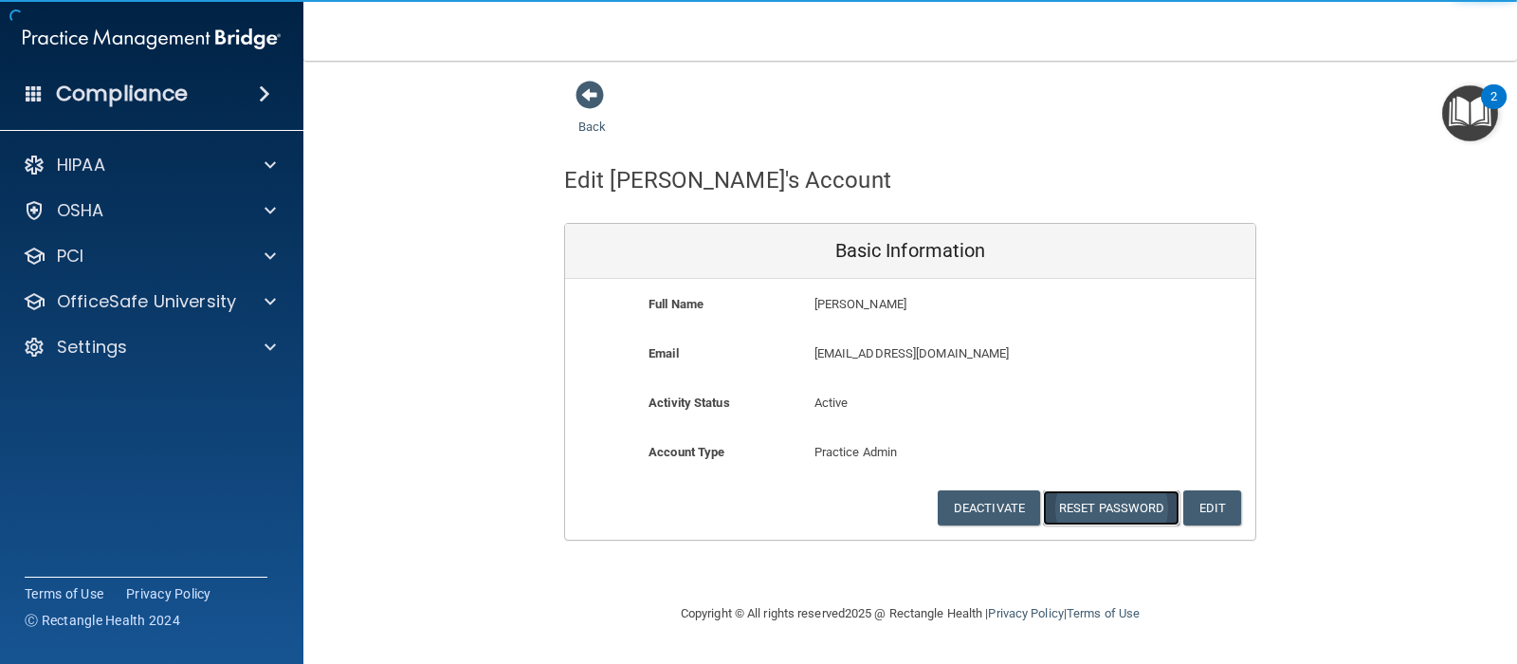
click at [1100, 503] on button "Reset Password" at bounding box center [1111, 507] width 137 height 35
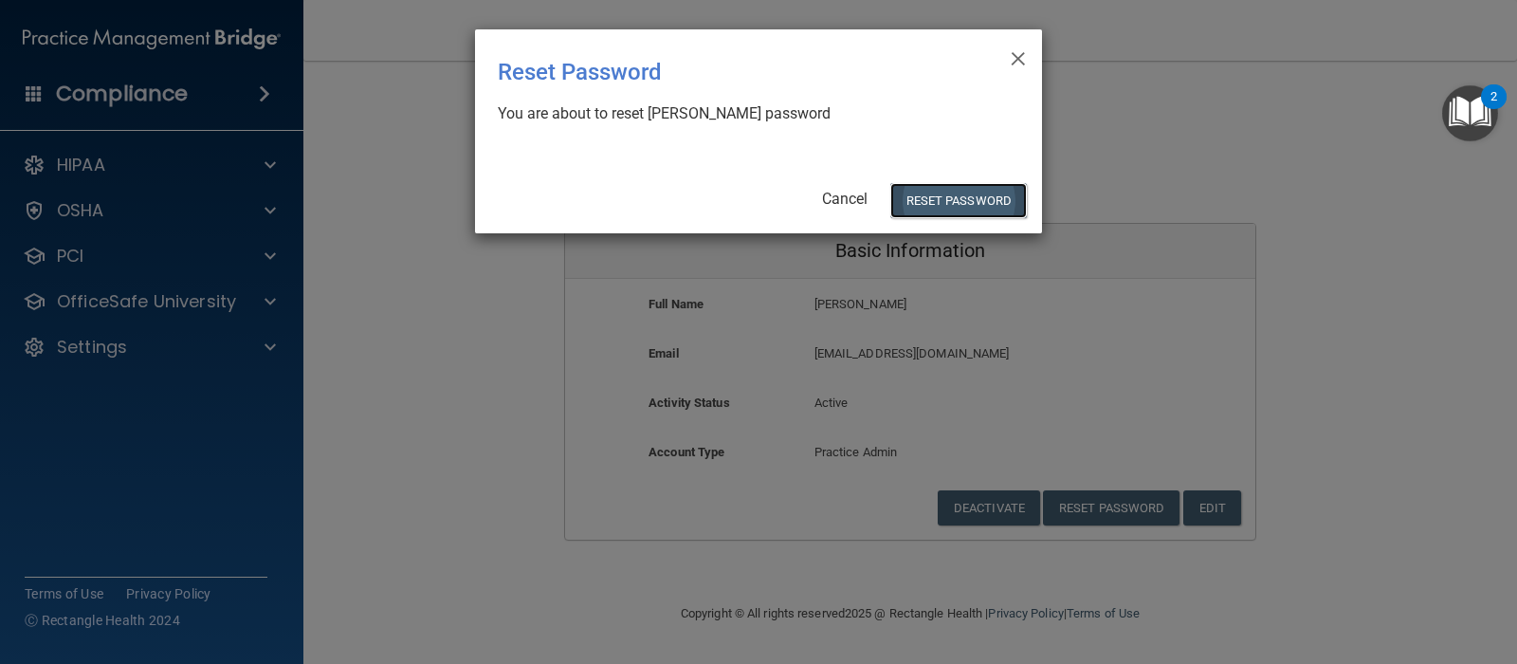
click at [965, 192] on button "Reset Password" at bounding box center [958, 200] width 137 height 35
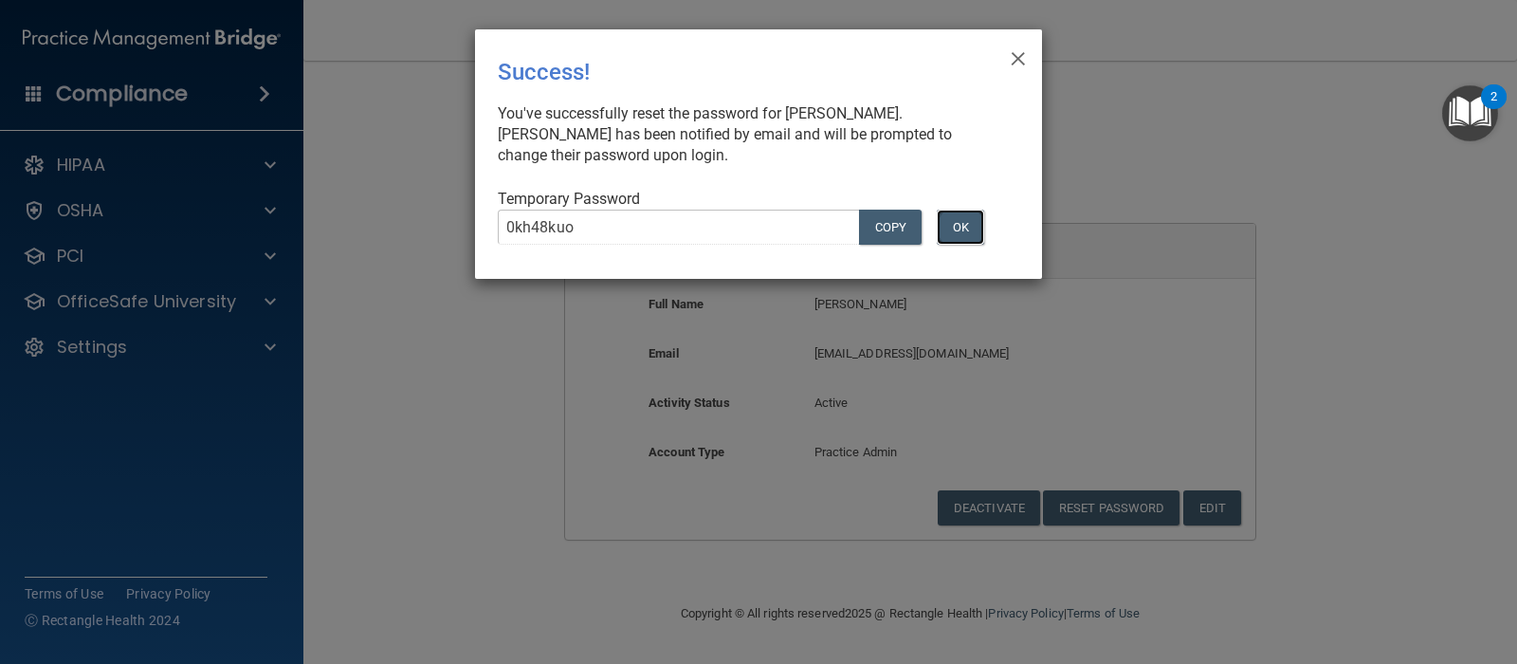
click at [960, 210] on button "OK" at bounding box center [960, 227] width 47 height 35
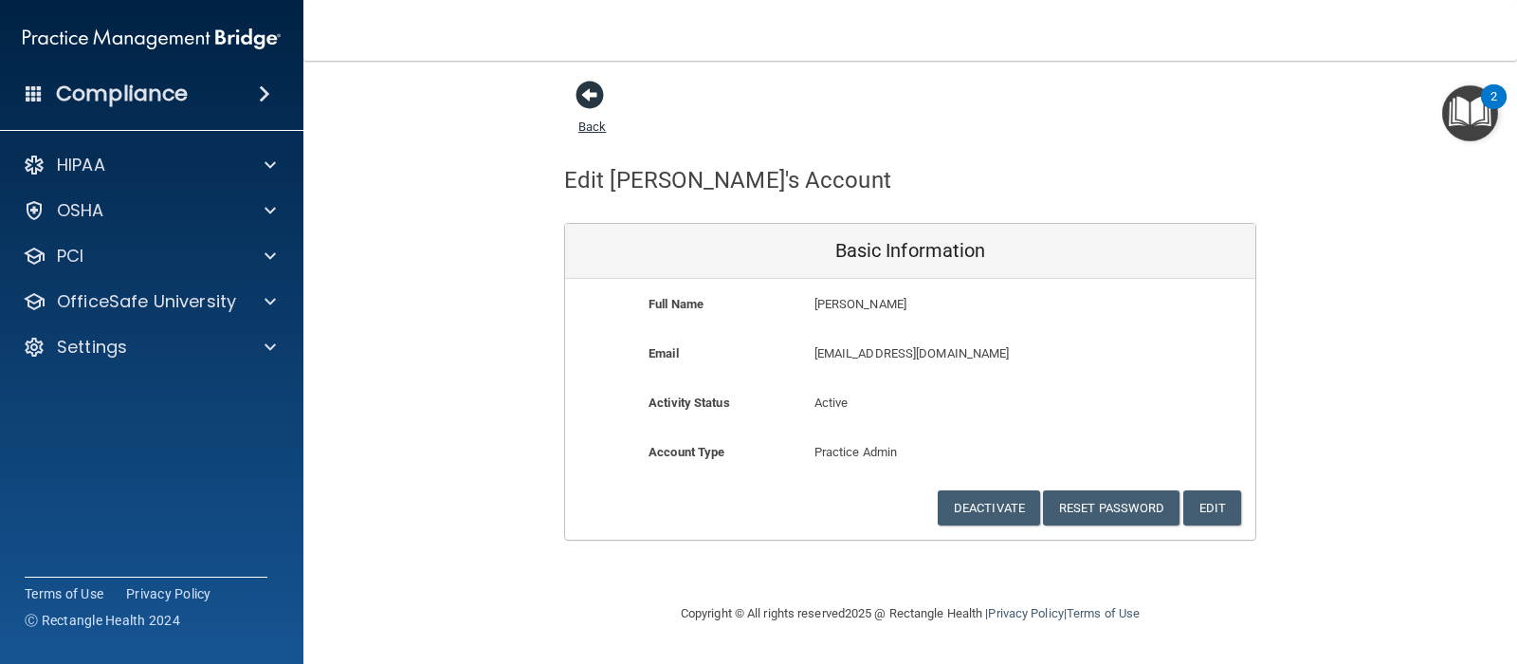
click at [593, 96] on span at bounding box center [590, 95] width 28 height 28
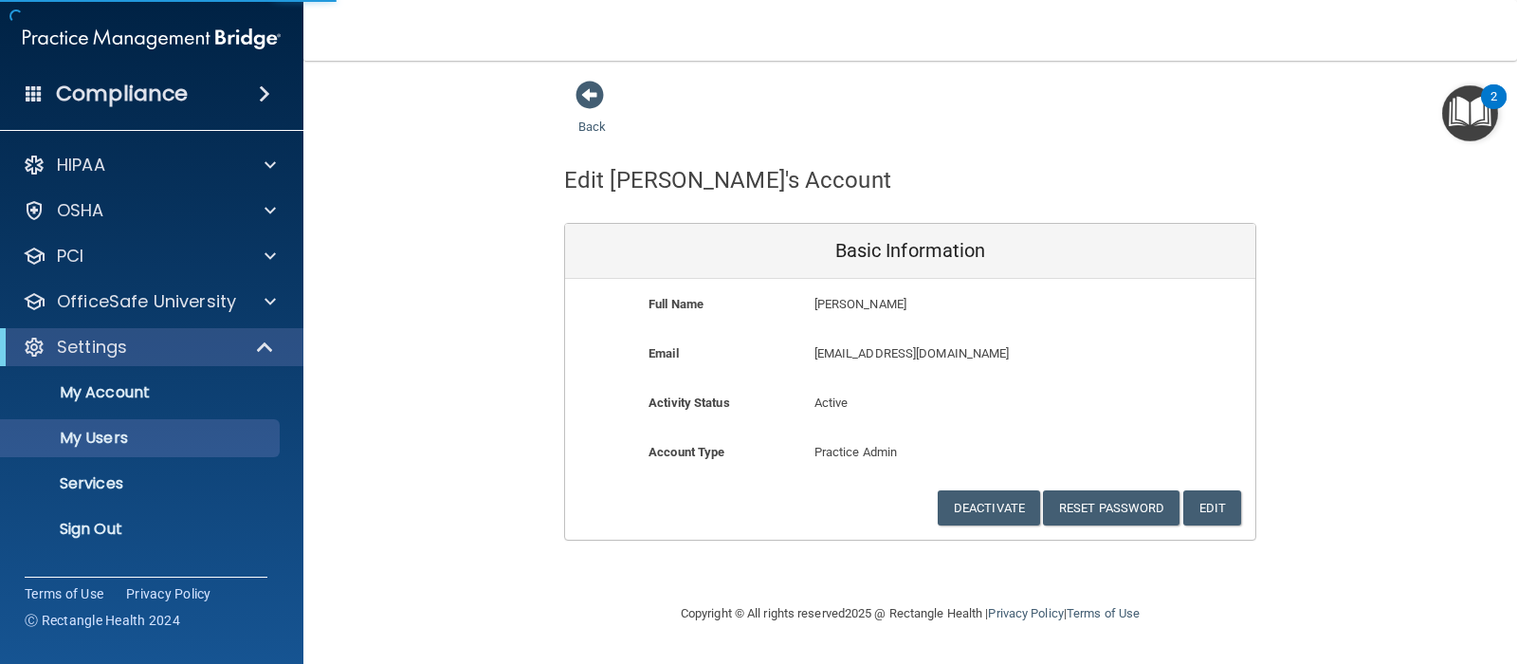
select select "20"
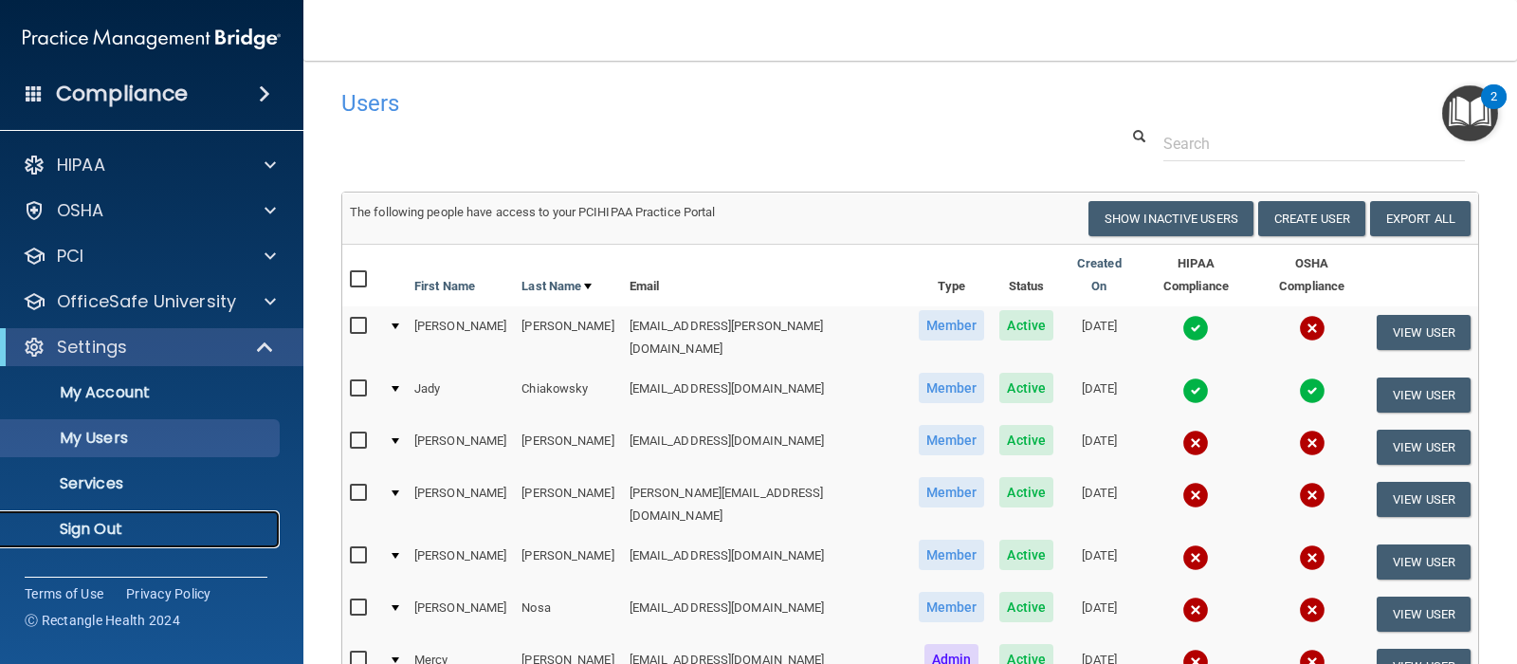
click at [66, 520] on p "Sign Out" at bounding box center [141, 529] width 259 height 19
